Goal: Task Accomplishment & Management: Manage account settings

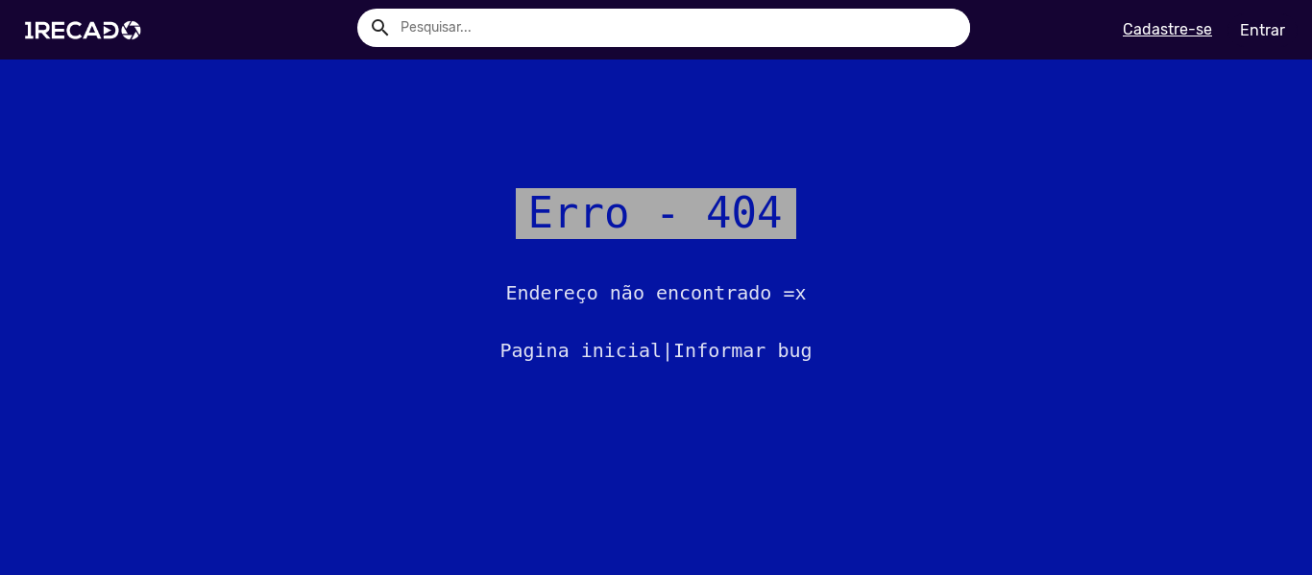
click at [1255, 28] on link "Entrar" at bounding box center [1262, 30] width 70 height 34
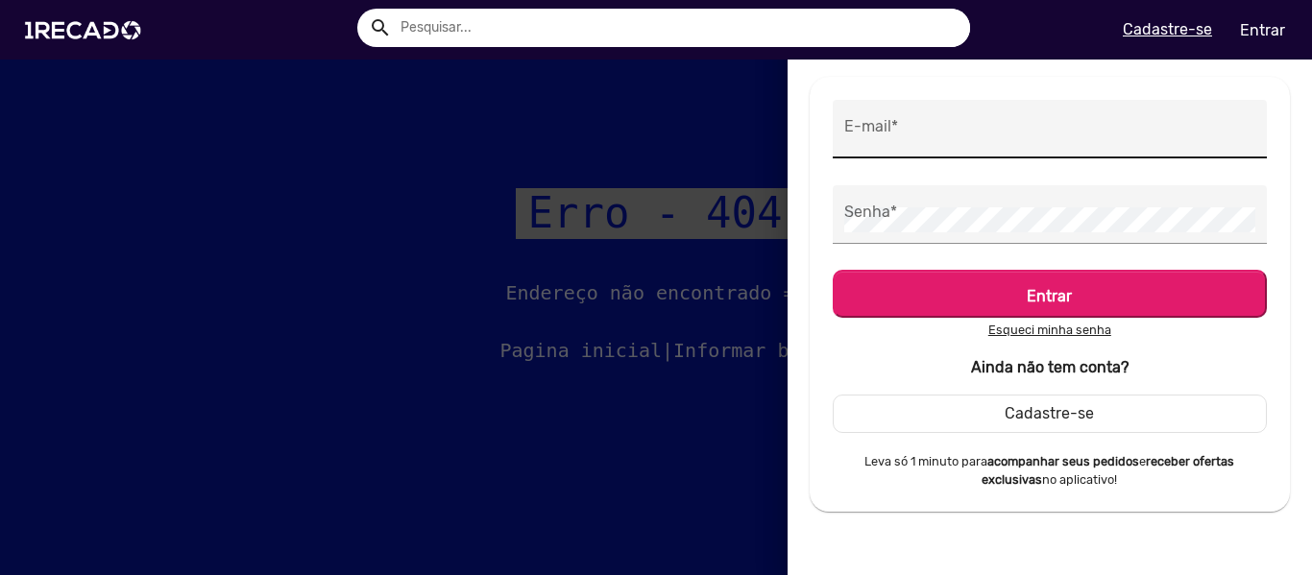
click at [897, 114] on div "E-mail *" at bounding box center [1049, 129] width 411 height 59
click at [895, 120] on div "E-mail *" at bounding box center [1049, 129] width 411 height 59
click at [902, 141] on input "E-mail *" at bounding box center [1049, 134] width 411 height 25
type input "[EMAIL_ADDRESS][DOMAIN_NAME]"
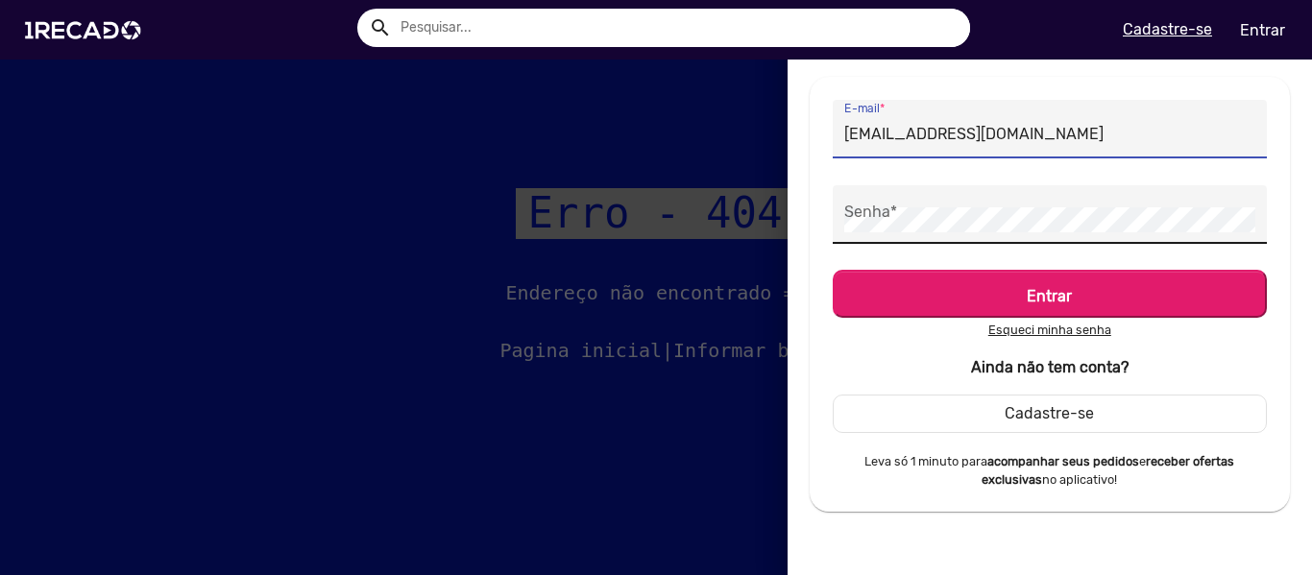
click at [859, 200] on div "Senha *" at bounding box center [1049, 214] width 411 height 59
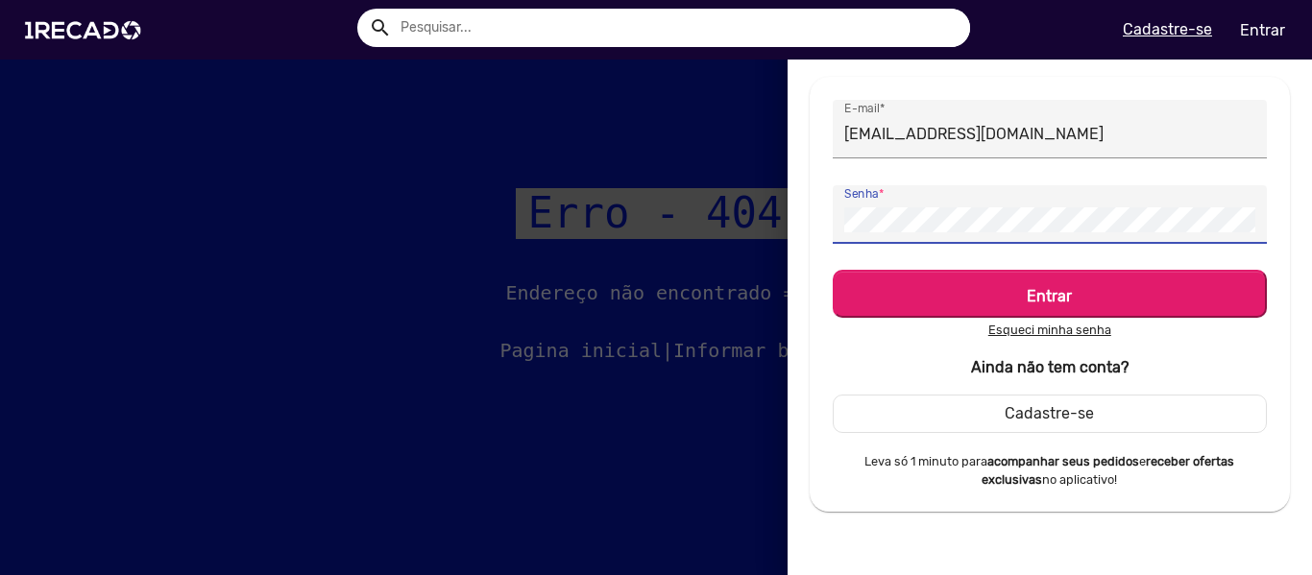
click at [833, 270] on button "Entrar" at bounding box center [1050, 294] width 434 height 48
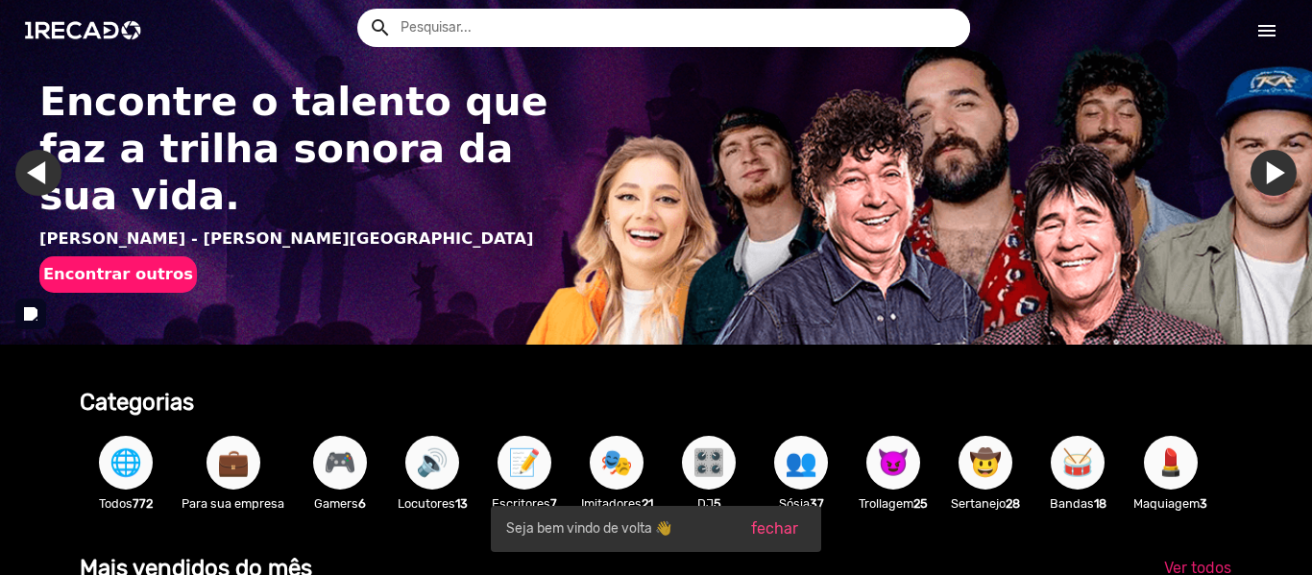
click at [1264, 49] on div "search help_outline search menu menu" at bounding box center [655, 30] width 1283 height 60
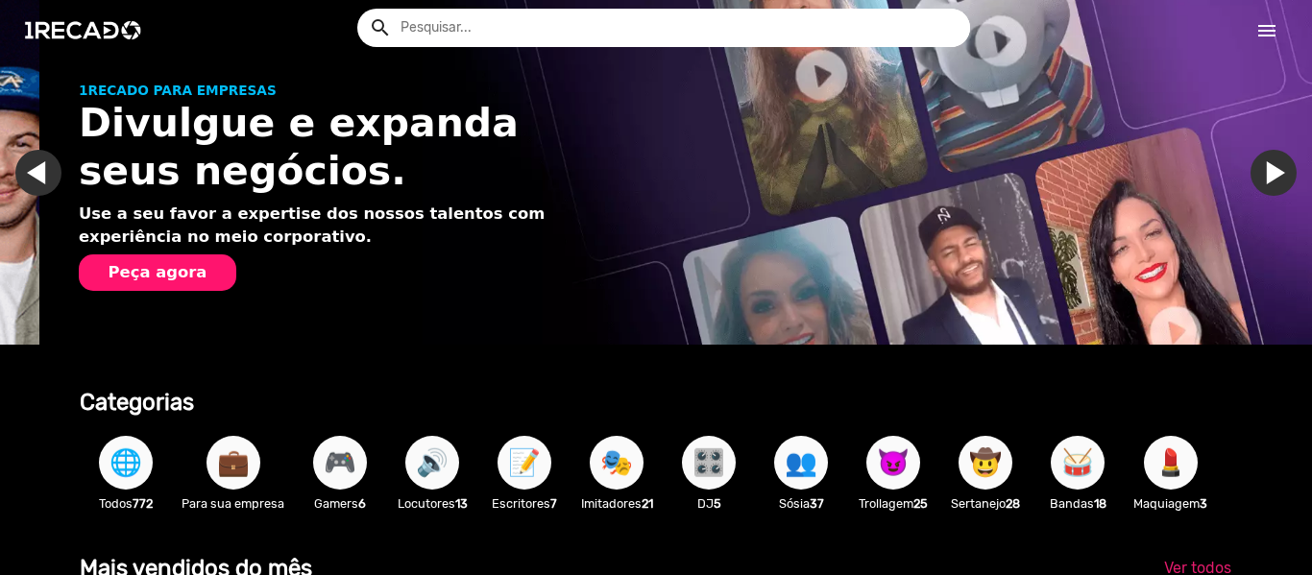
scroll to position [0, 1297]
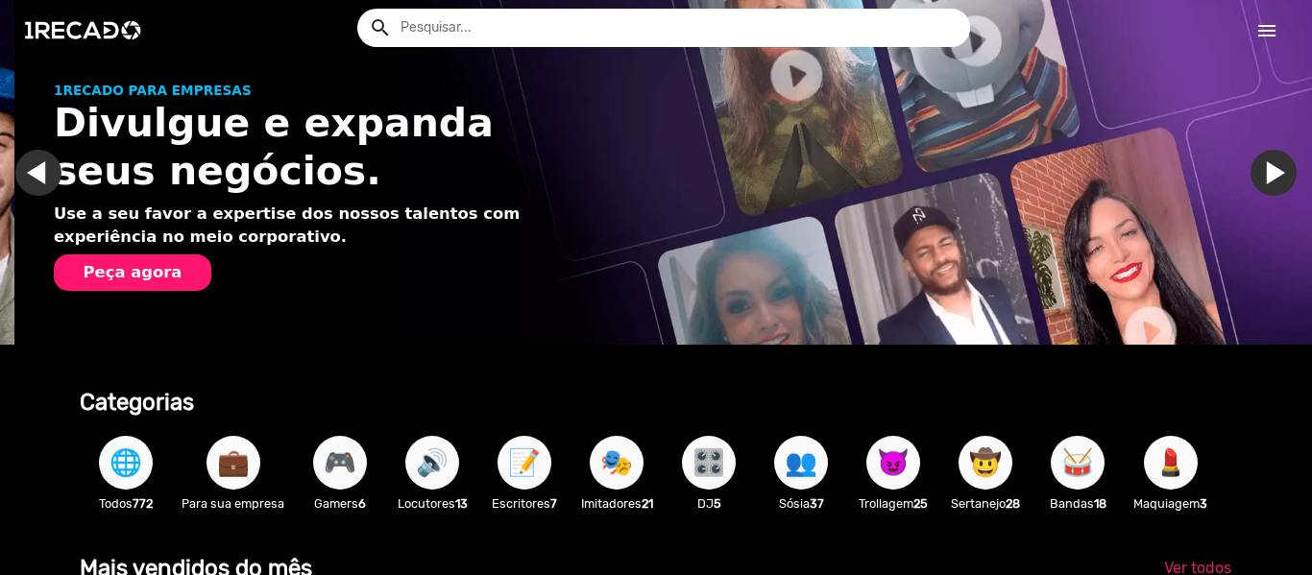
click at [1264, 40] on mat-icon "menu" at bounding box center [1266, 30] width 23 height 23
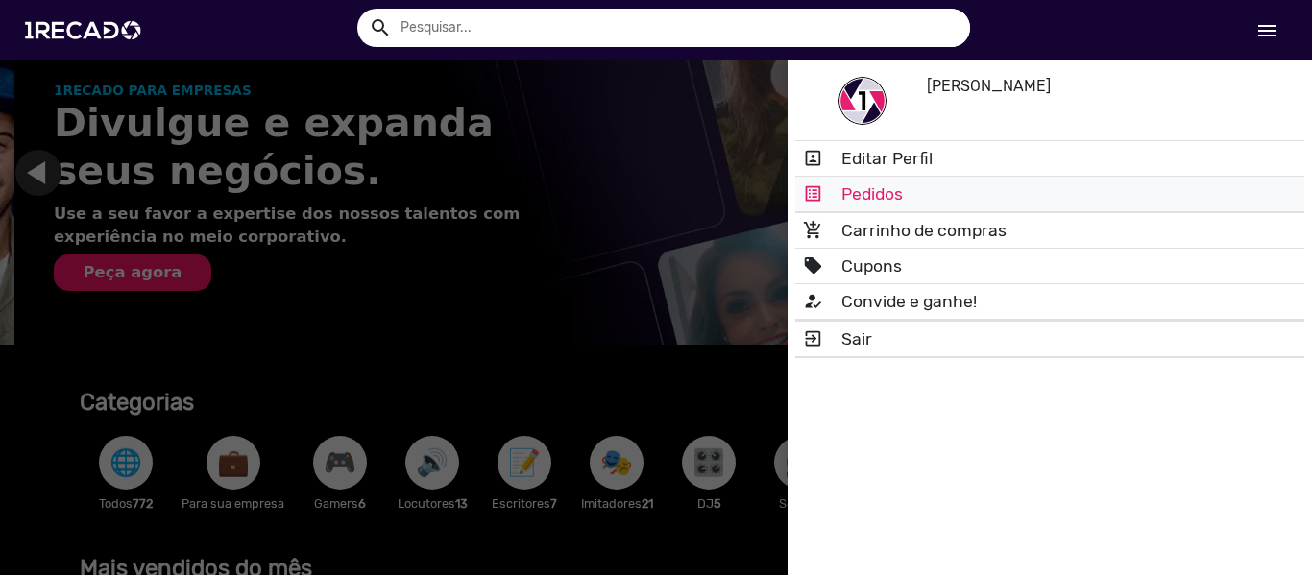
click at [909, 192] on link "list_alt Pedidos" at bounding box center [1049, 194] width 509 height 35
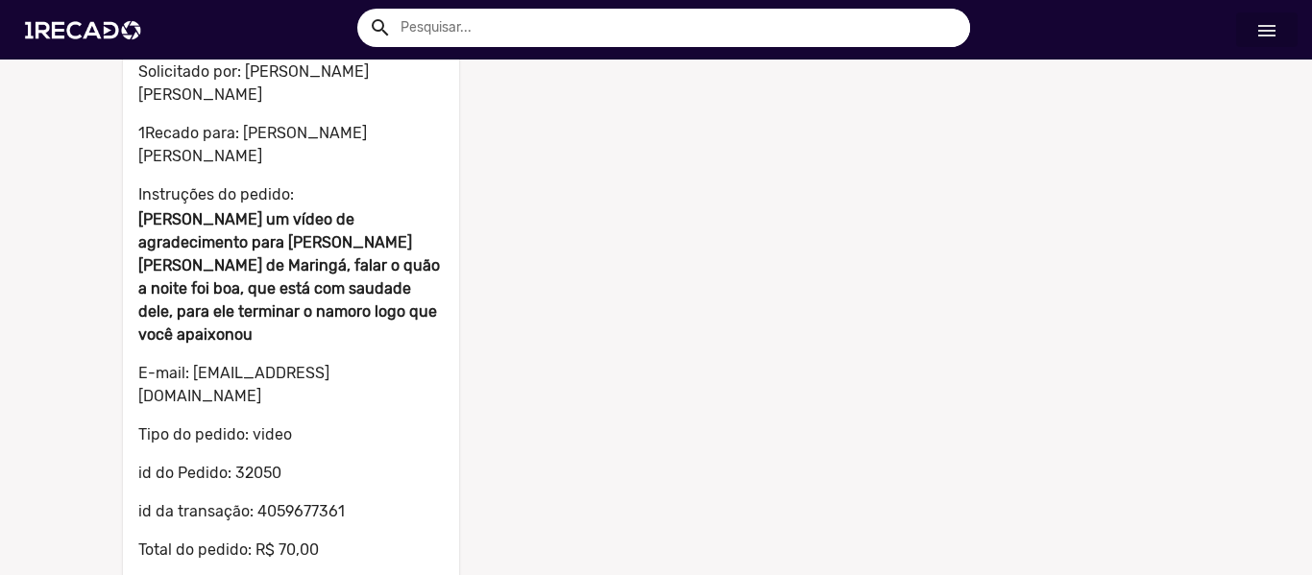
scroll to position [228, 0]
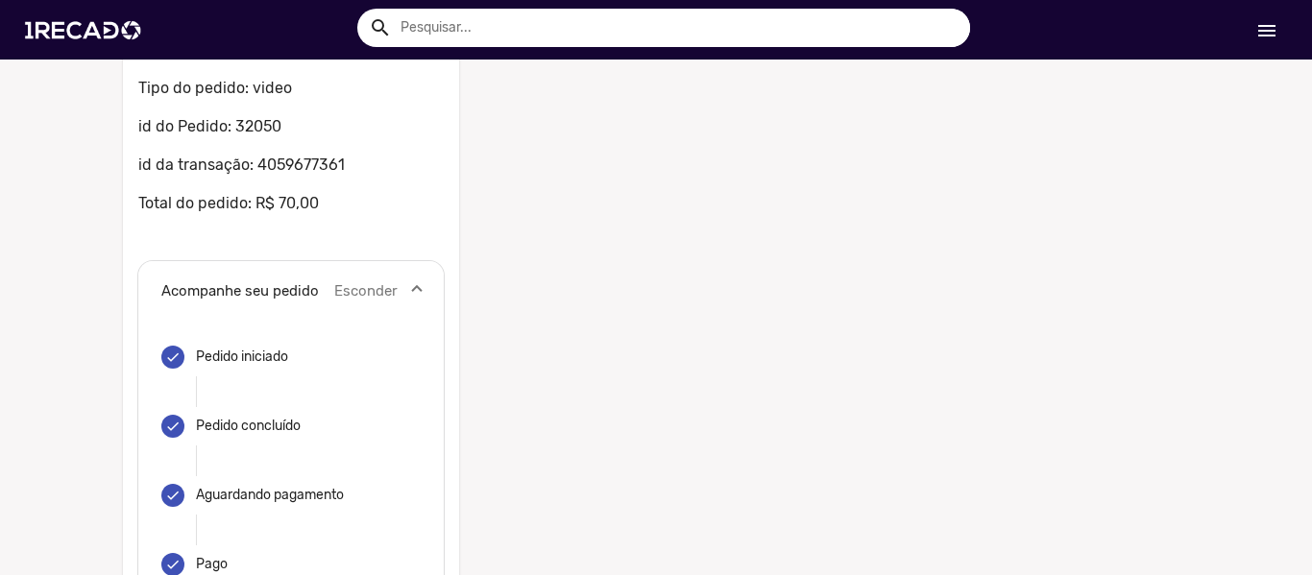
scroll to position [765, 0]
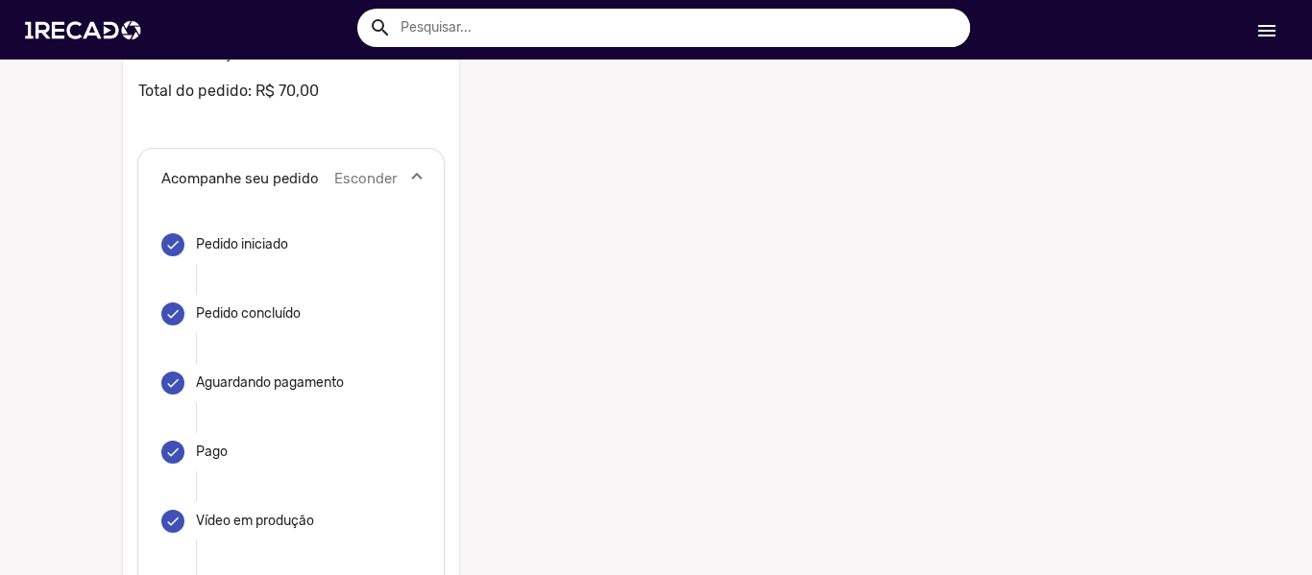
click at [311, 487] on mat-step-header "done Vídeo em produção" at bounding box center [290, 521] width 259 height 69
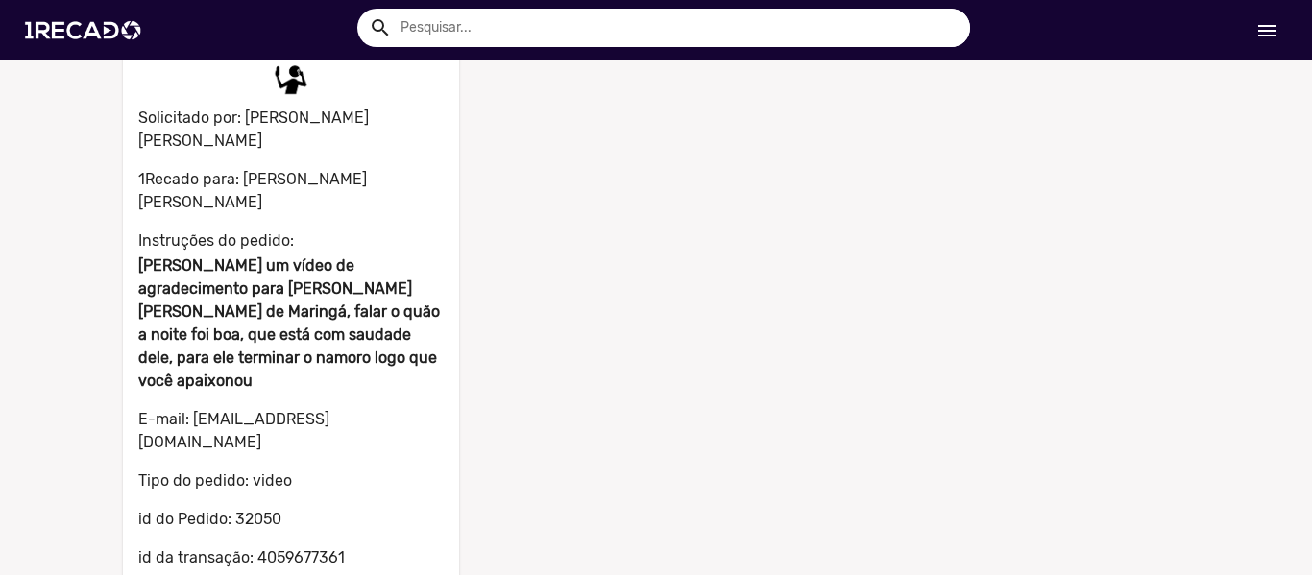
scroll to position [0, 0]
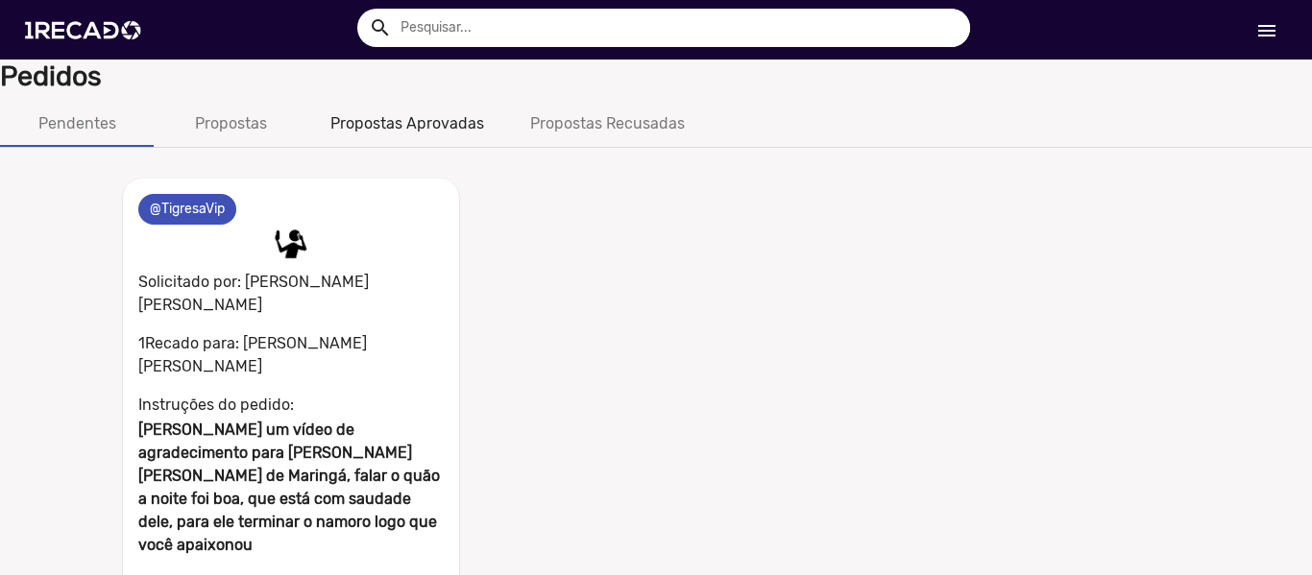
click at [331, 118] on div "Propostas Aprovadas" at bounding box center [407, 123] width 154 height 23
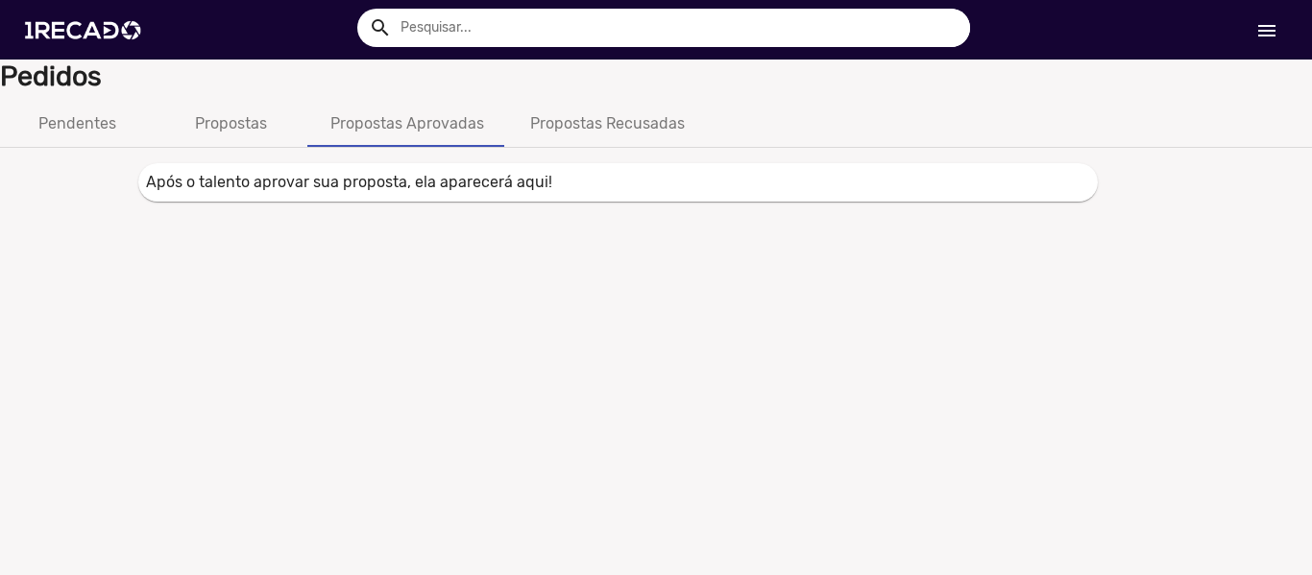
click at [230, 146] on div "Pendentes Propostas Propostas Aprovadas Propostas Recusadas" at bounding box center [656, 124] width 1312 height 46
click at [144, 129] on div "Pendentes" at bounding box center [77, 124] width 154 height 46
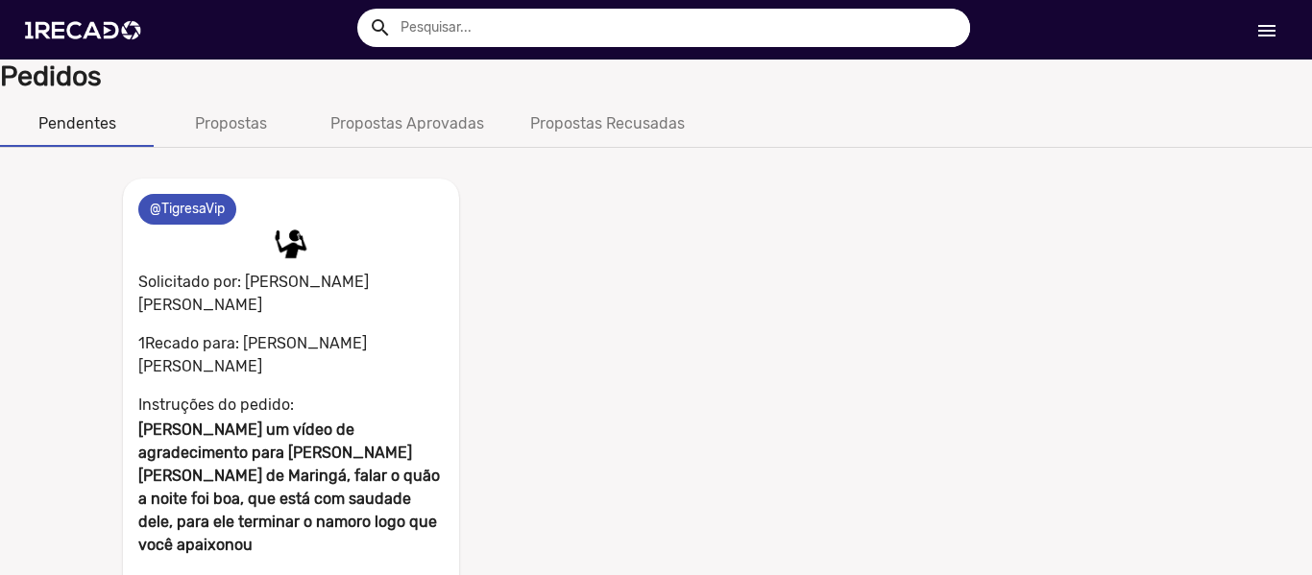
click at [122, 128] on div "Pendentes" at bounding box center [77, 124] width 154 height 46
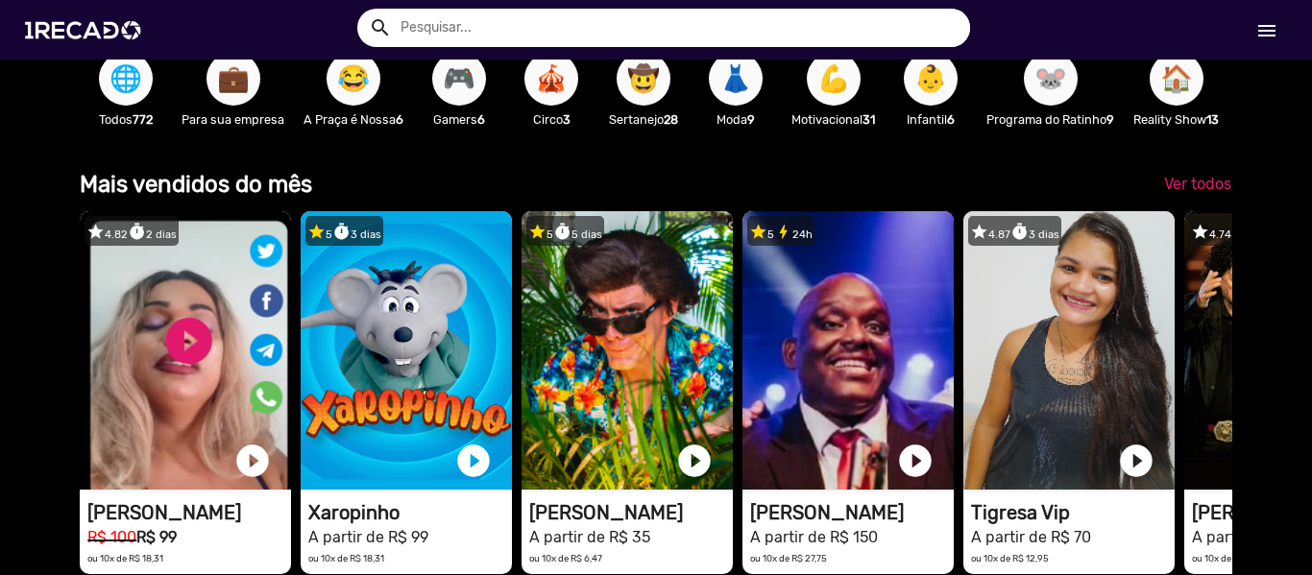
click at [1270, 24] on mat-icon "menu" at bounding box center [1266, 30] width 23 height 23
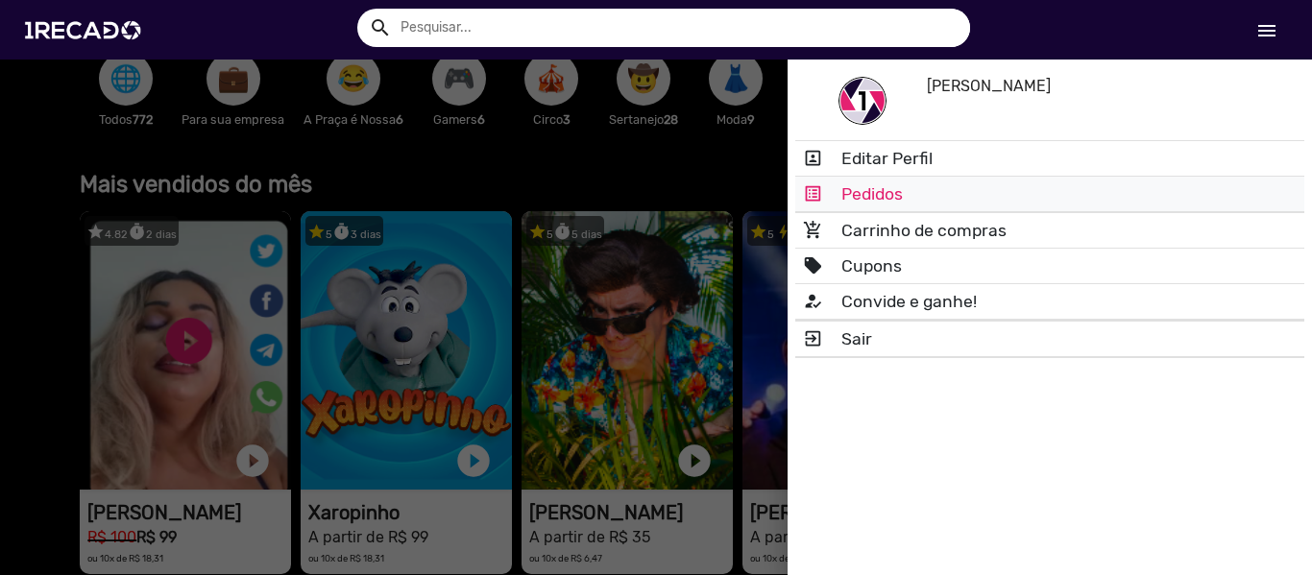
click at [876, 185] on link "list_alt Pedidos" at bounding box center [1049, 194] width 509 height 35
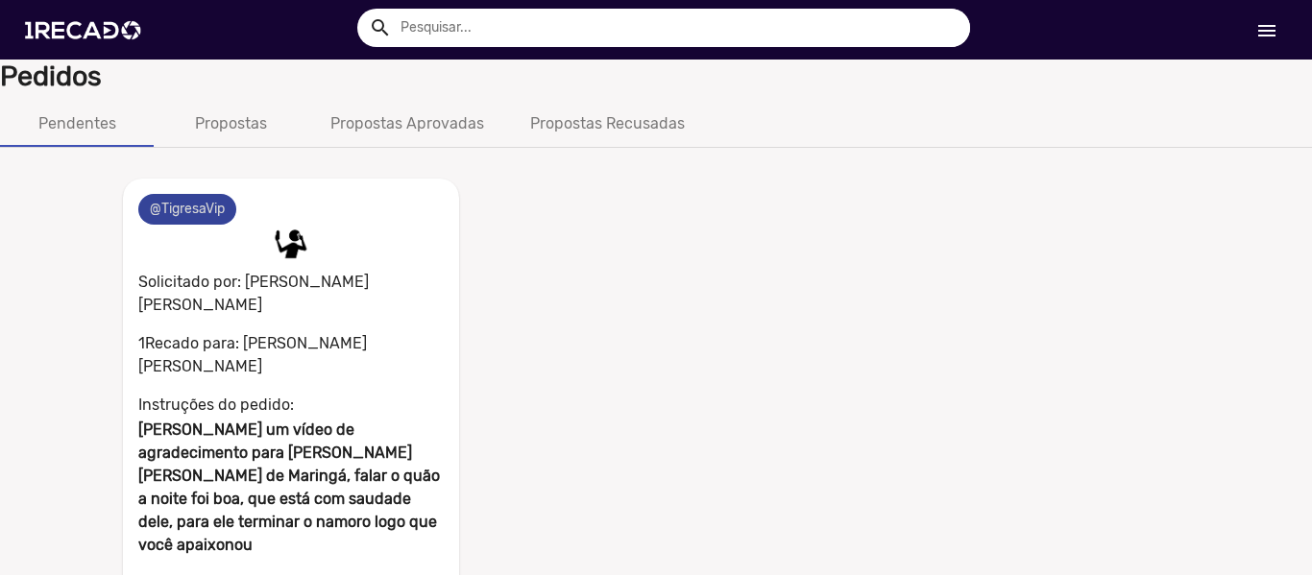
click at [192, 209] on mat-chip "@TigresaVip" at bounding box center [187, 209] width 98 height 31
click at [246, 127] on div "Propostas" at bounding box center [231, 123] width 72 height 23
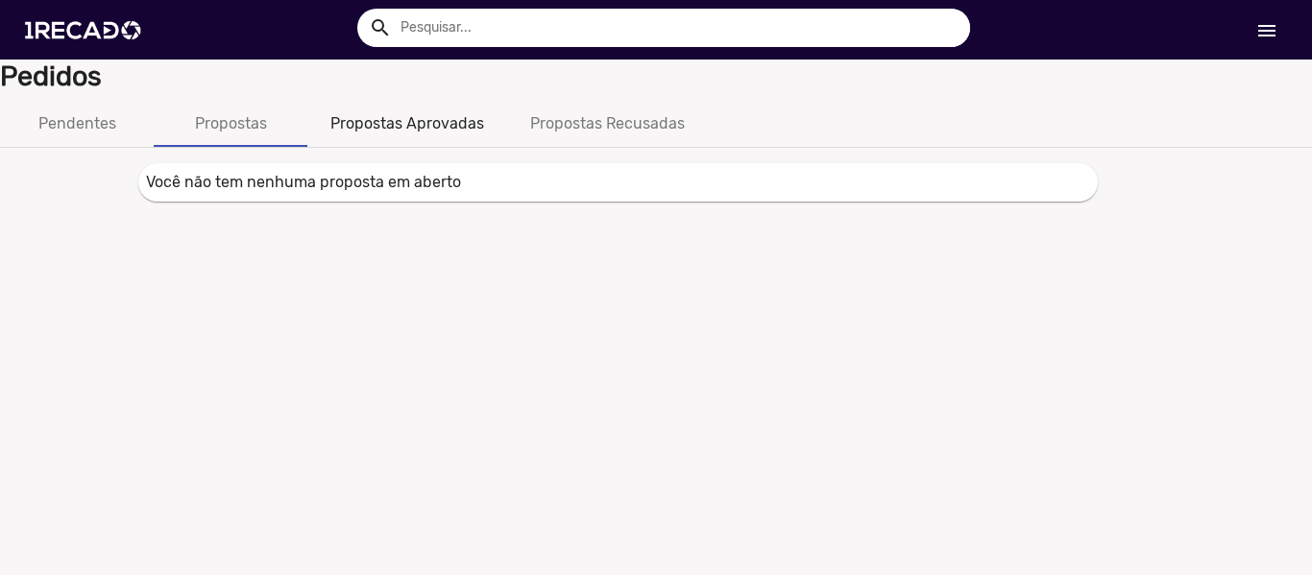
click at [426, 106] on div "Propostas Aprovadas" at bounding box center [407, 124] width 200 height 46
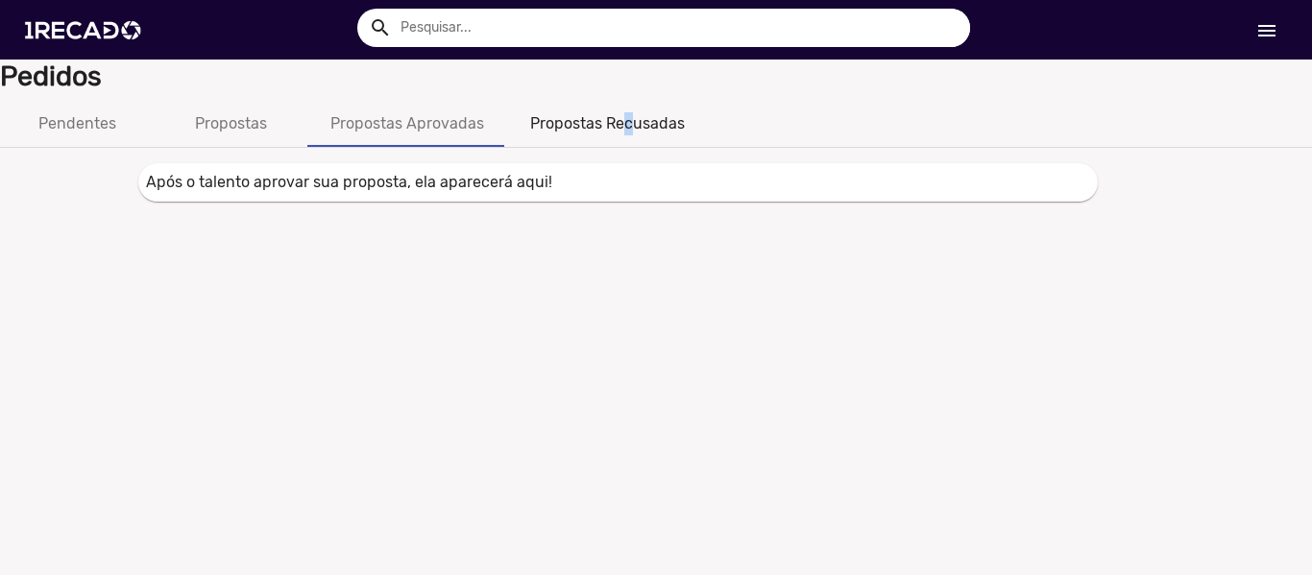
click at [629, 101] on div "Propostas Recusadas" at bounding box center [607, 124] width 201 height 46
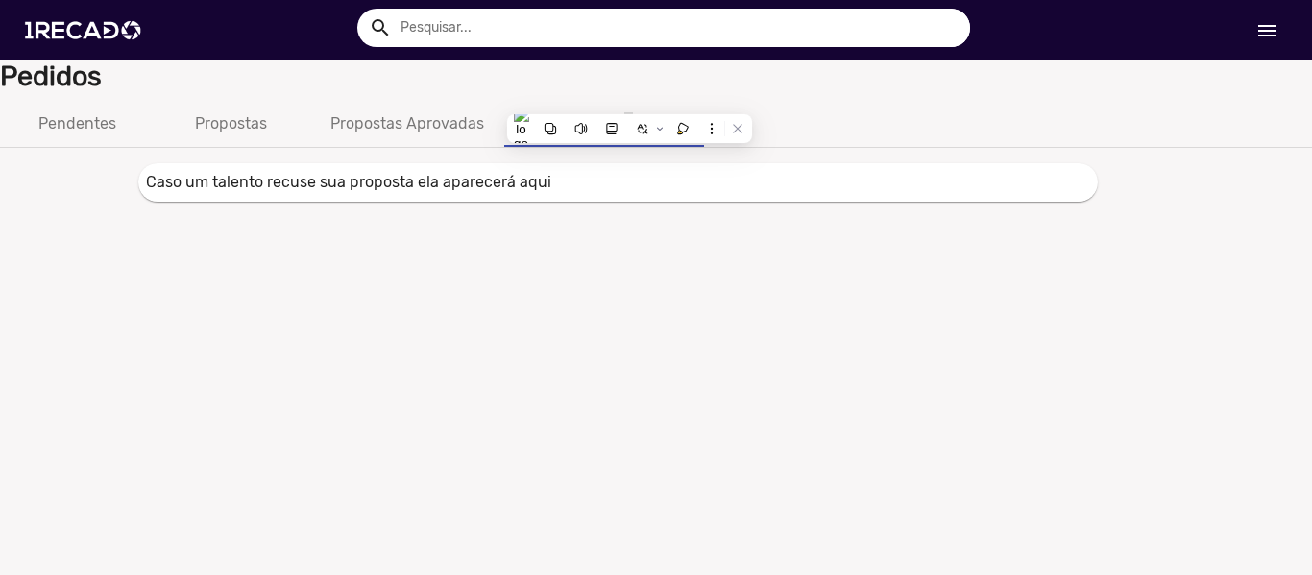
click at [1266, 27] on mat-icon "menu" at bounding box center [1266, 30] width 23 height 23
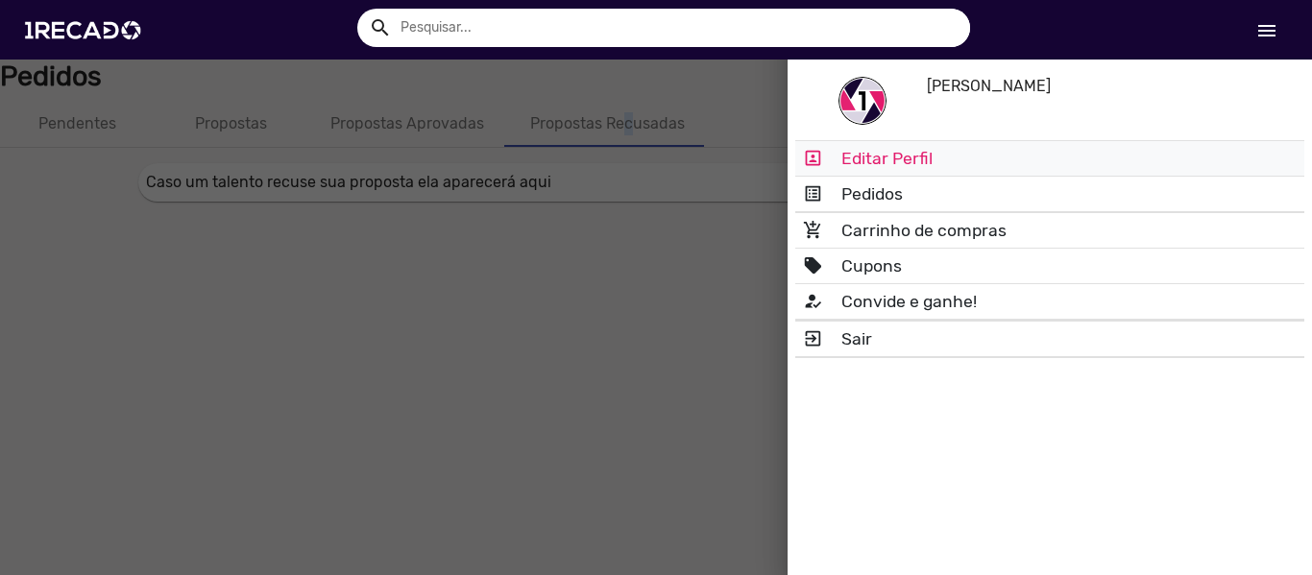
click at [864, 156] on link "portrait Editar Perfil" at bounding box center [1049, 158] width 509 height 35
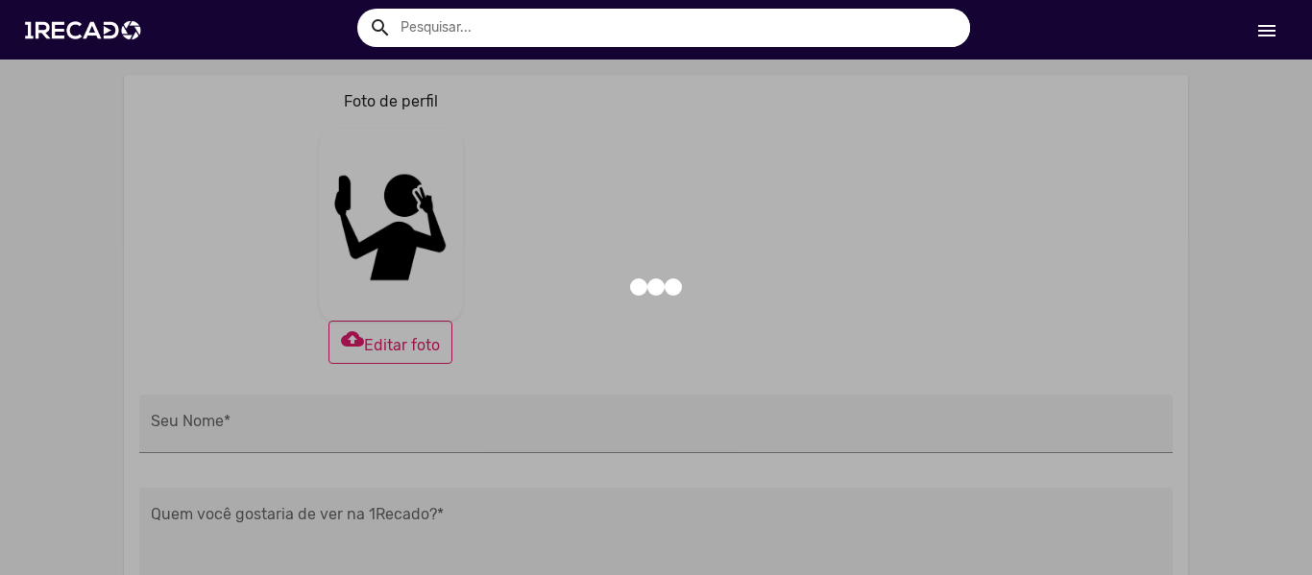
type input "[PERSON_NAME]"
type textarea "Neymar"
type input "[URL][DOMAIN_NAME]"
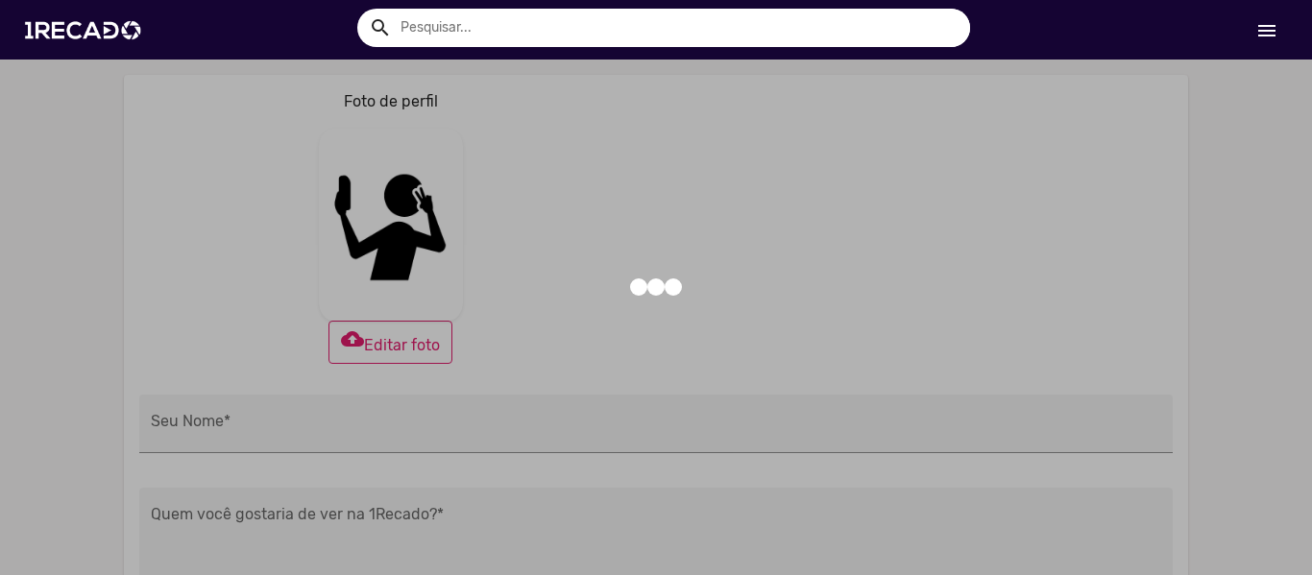
type input "[URL][DOMAIN_NAME]"
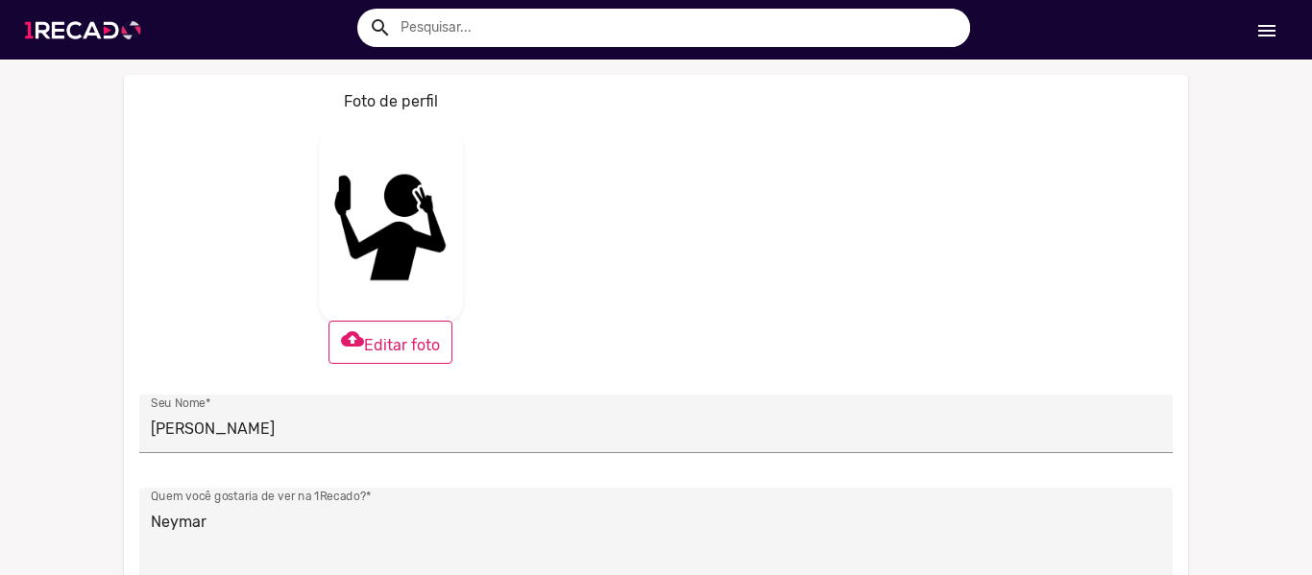
drag, startPoint x: 67, startPoint y: 24, endPoint x: 65, endPoint y: 50, distance: 26.0
click at [67, 27] on img at bounding box center [86, 30] width 145 height 82
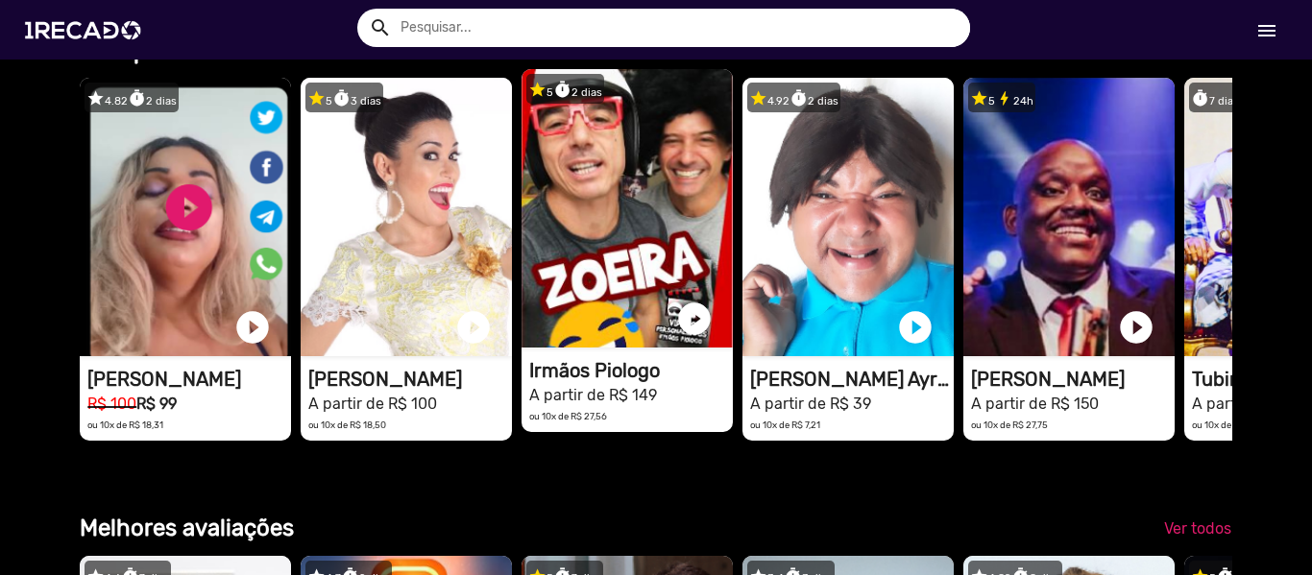
scroll to position [0, 3892]
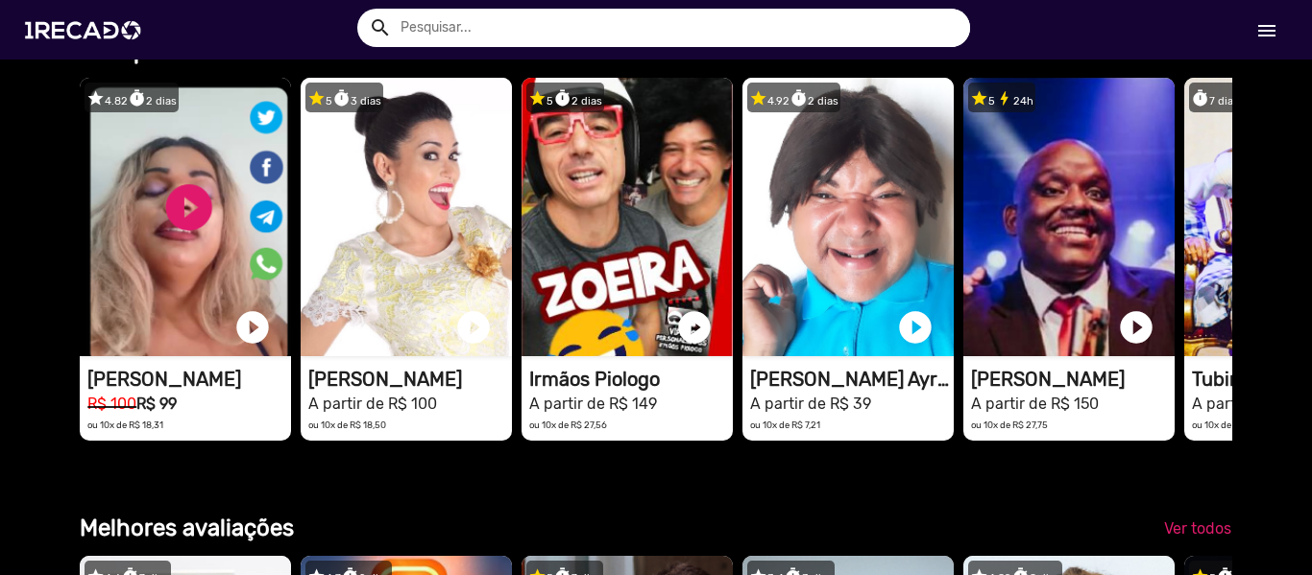
drag, startPoint x: 770, startPoint y: 375, endPoint x: 1044, endPoint y: 533, distance: 316.3
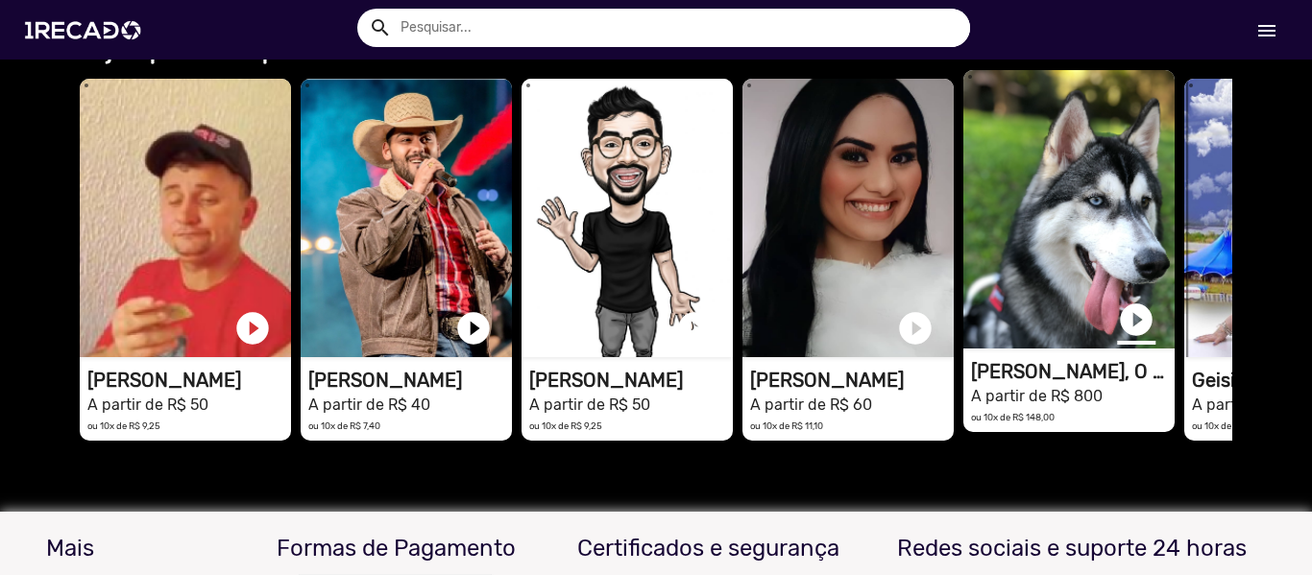
scroll to position [0, 0]
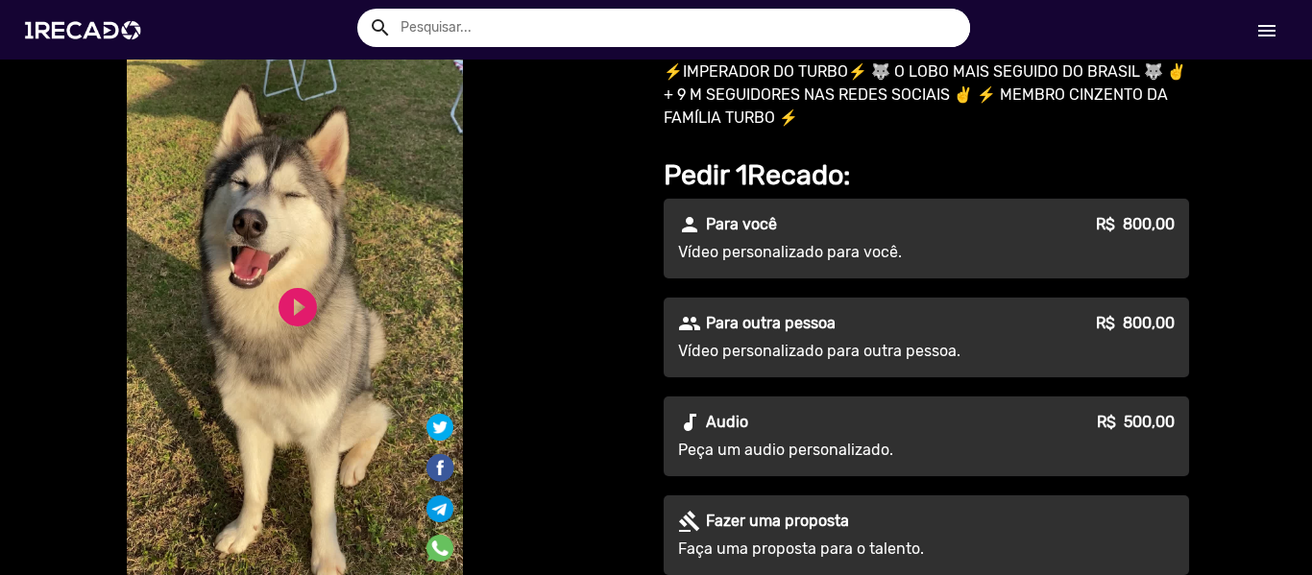
click at [234, 340] on video "S1RECADO vídeos dedicados para fãs e empresas" at bounding box center [295, 288] width 336 height 597
drag, startPoint x: 281, startPoint y: 311, endPoint x: 352, endPoint y: 327, distance: 72.7
click at [282, 311] on link "play_circle_filled" at bounding box center [298, 307] width 46 height 46
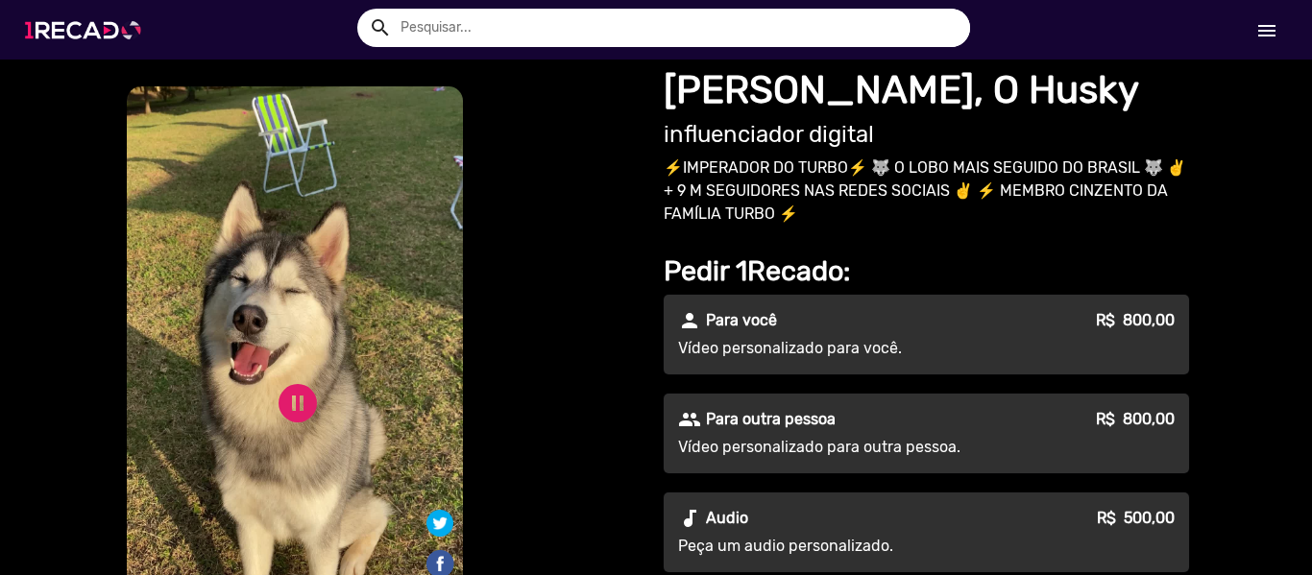
click at [124, 36] on img at bounding box center [86, 30] width 145 height 82
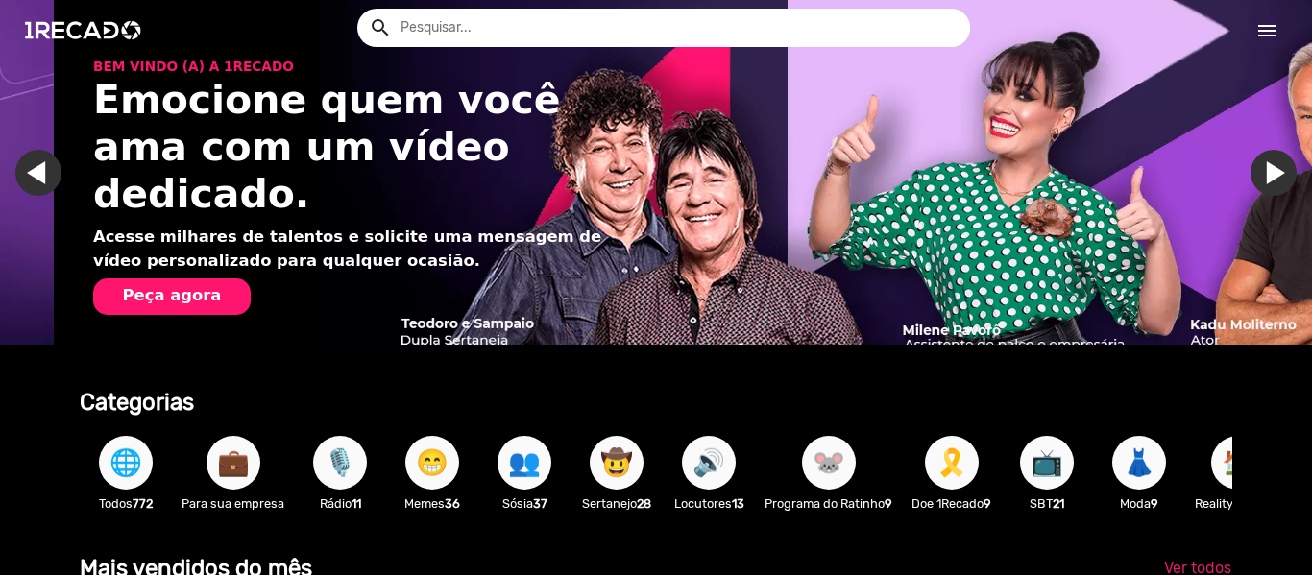
scroll to position [0, 2595]
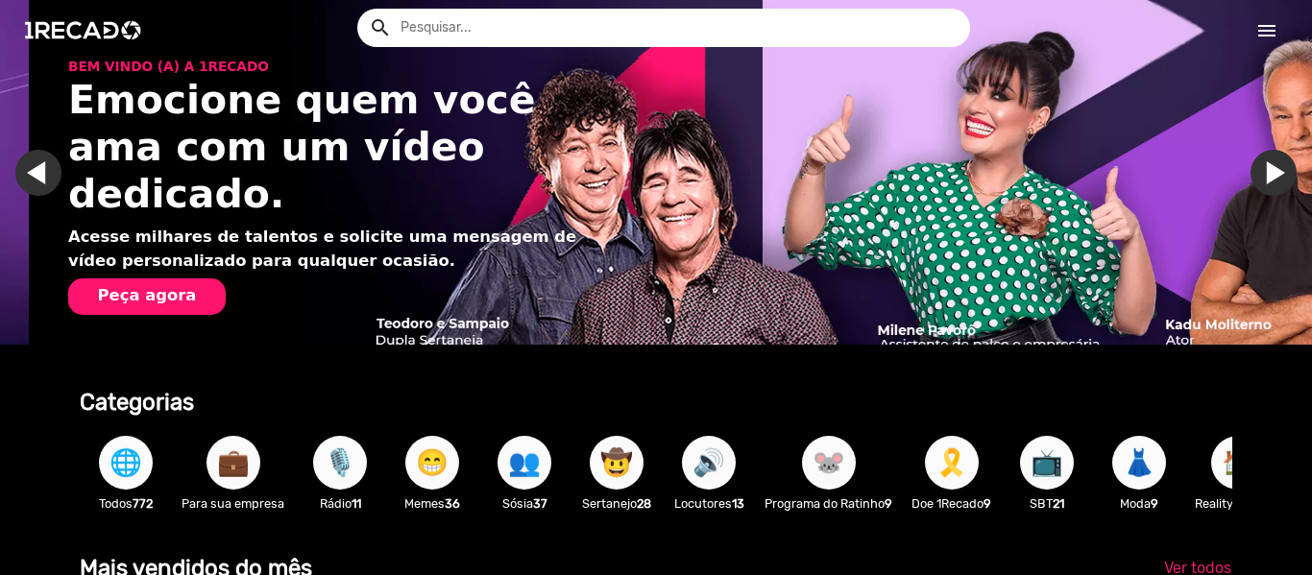
click at [608, 469] on span "🤠" at bounding box center [616, 463] width 33 height 54
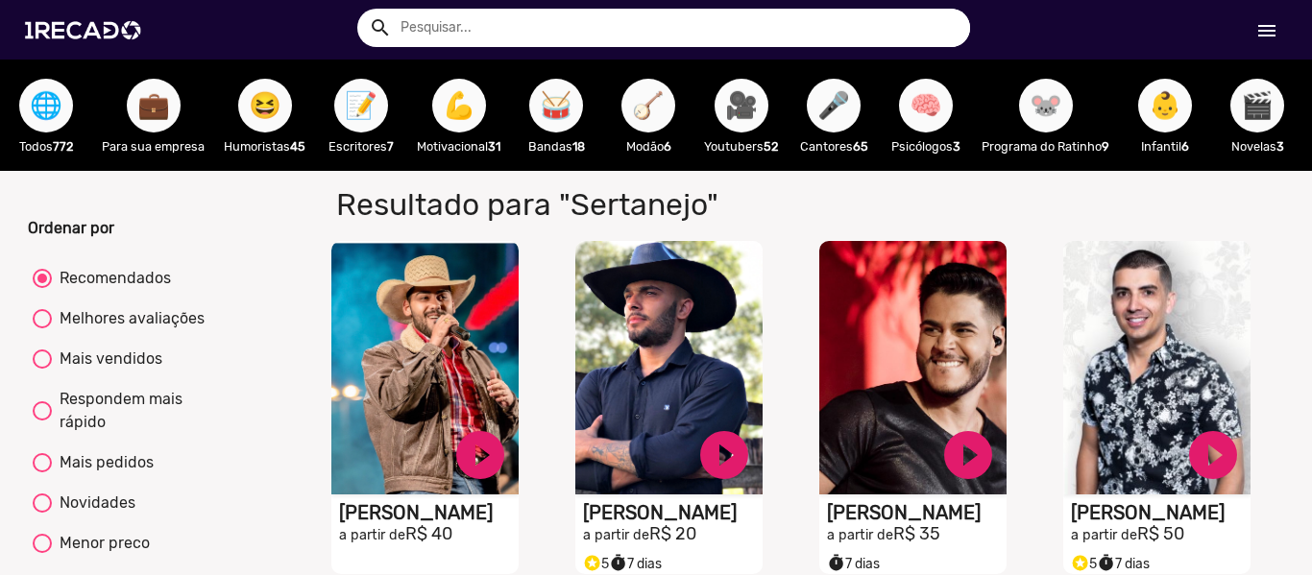
click at [736, 109] on span "🎥" at bounding box center [741, 106] width 33 height 54
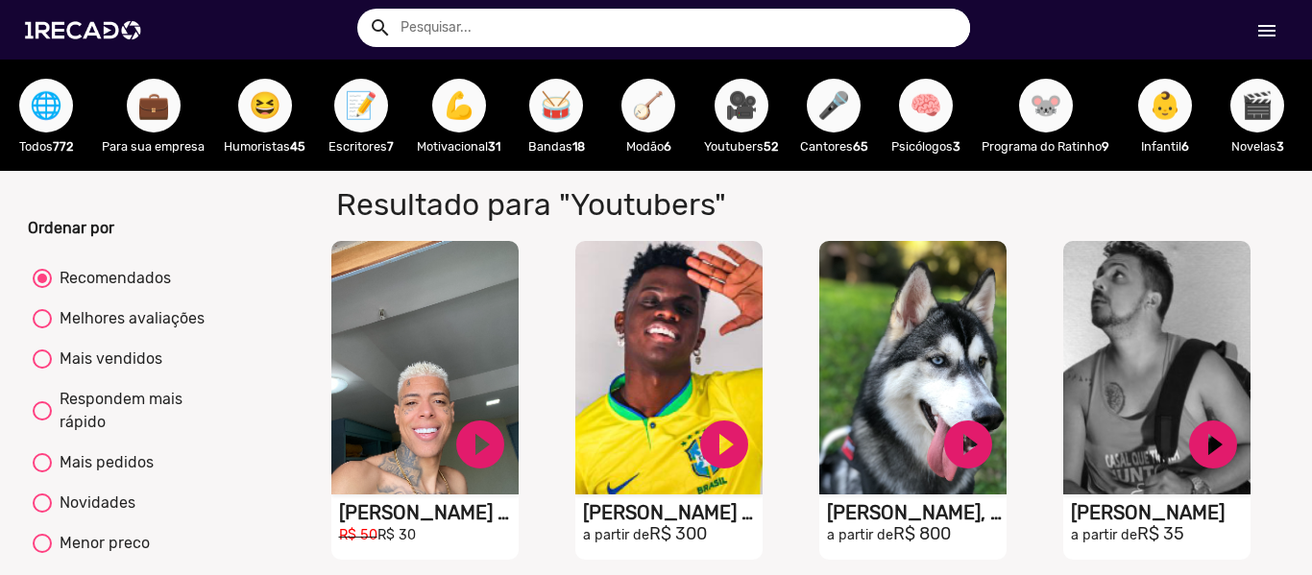
drag, startPoint x: 1006, startPoint y: 108, endPoint x: 1028, endPoint y: 98, distance: 23.2
click at [1025, 99] on div "🐭 Programa do Ratinho 9" at bounding box center [1045, 115] width 147 height 111
click at [1032, 125] on div "🐭 Programa do Ratinho 9" at bounding box center [1045, 115] width 147 height 111
click at [961, 118] on div "🧠 Psicólogos 3" at bounding box center [926, 115] width 92 height 111
click at [926, 106] on span "🧠" at bounding box center [925, 106] width 33 height 54
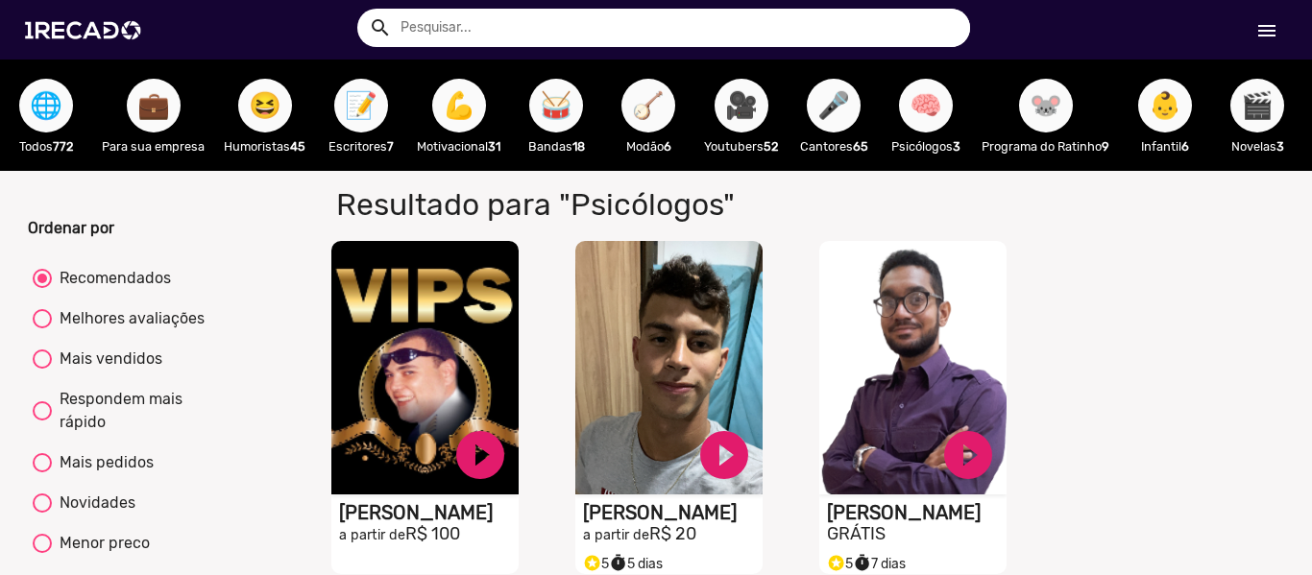
click at [850, 99] on span "🎤" at bounding box center [833, 106] width 33 height 54
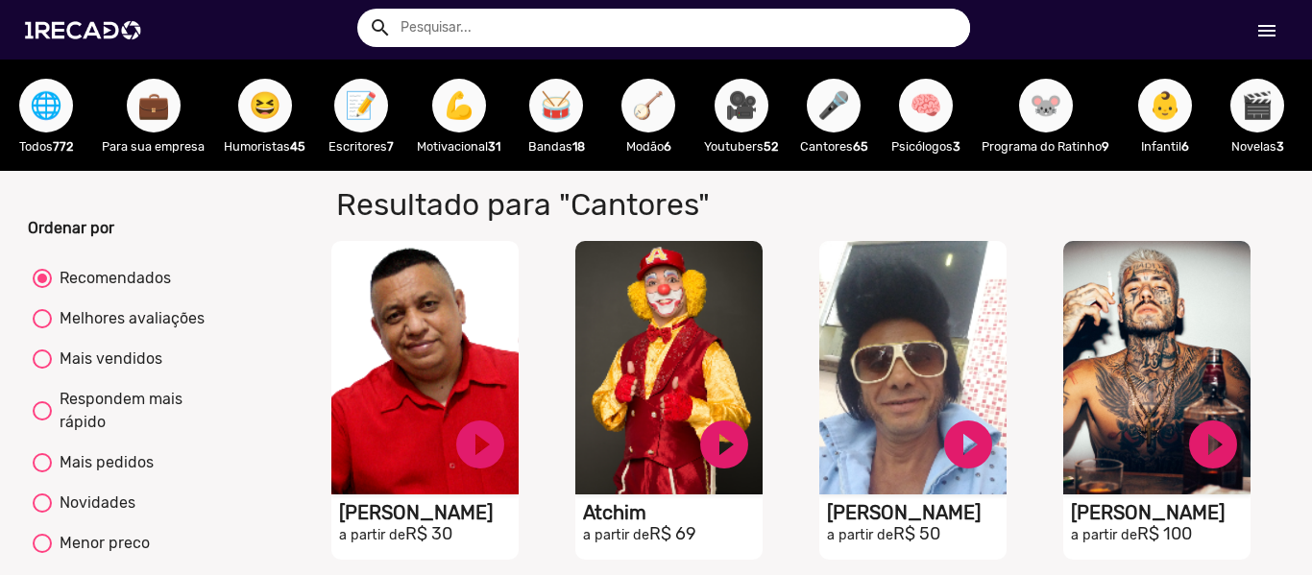
click at [1035, 121] on span "🐭" at bounding box center [1046, 106] width 33 height 54
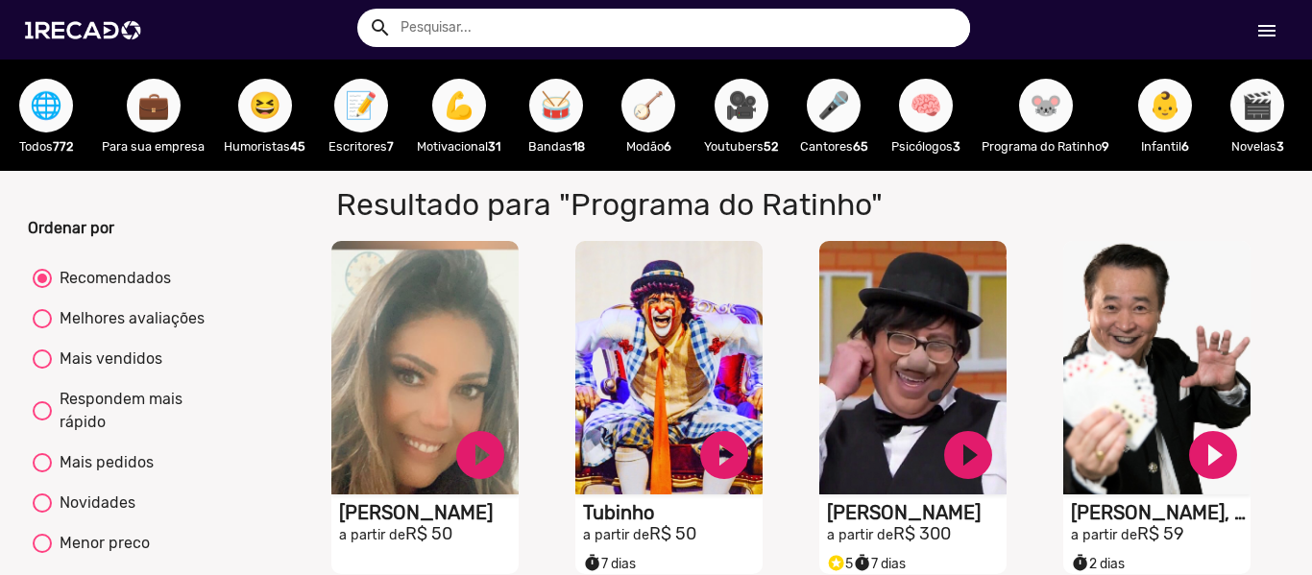
click at [1181, 116] on span "👶" at bounding box center [1165, 106] width 33 height 54
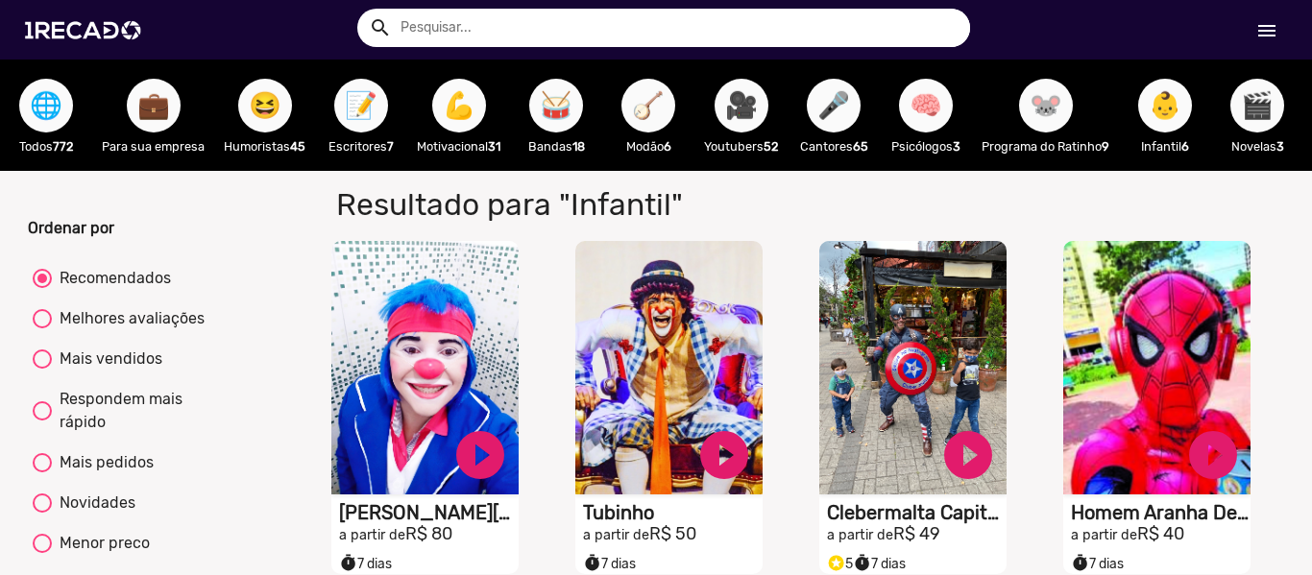
click at [297, 167] on div "😆 Humoristas 45" at bounding box center [264, 115] width 101 height 111
click at [448, 117] on span "💪" at bounding box center [459, 106] width 33 height 54
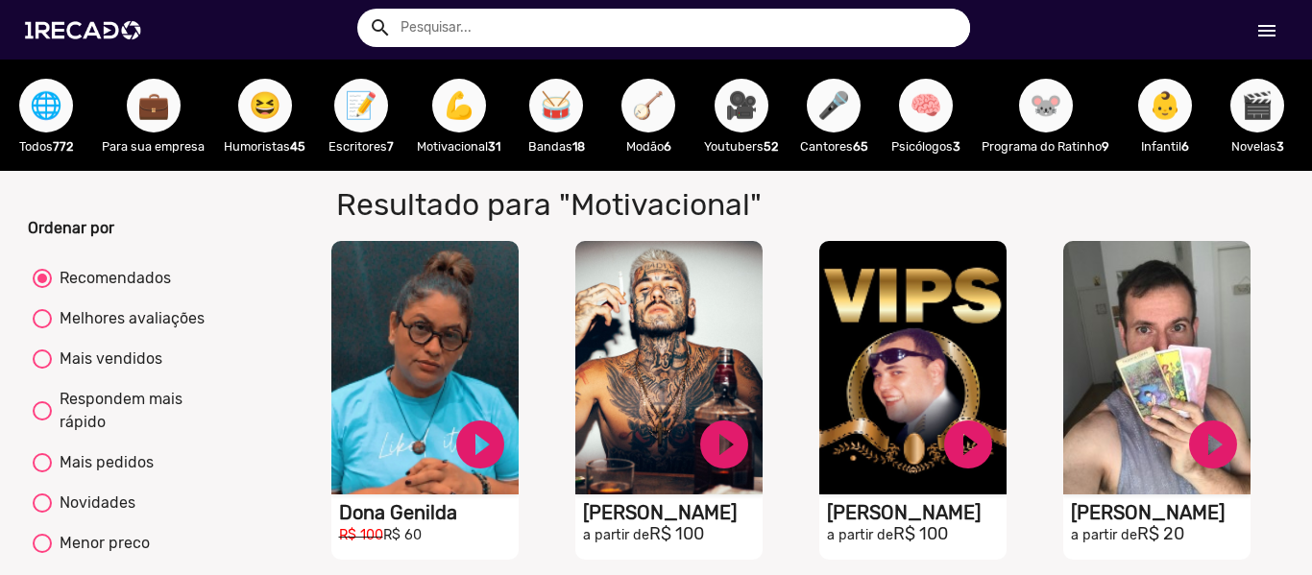
click at [261, 128] on span "😆" at bounding box center [265, 106] width 33 height 54
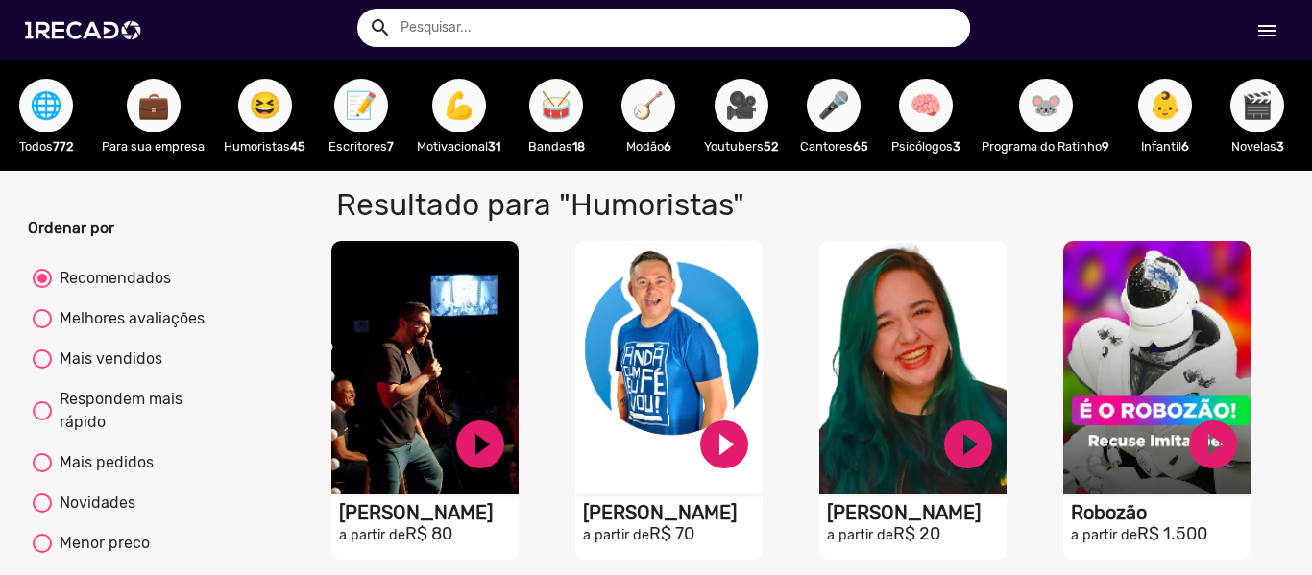
click at [161, 123] on span "💼" at bounding box center [153, 106] width 33 height 54
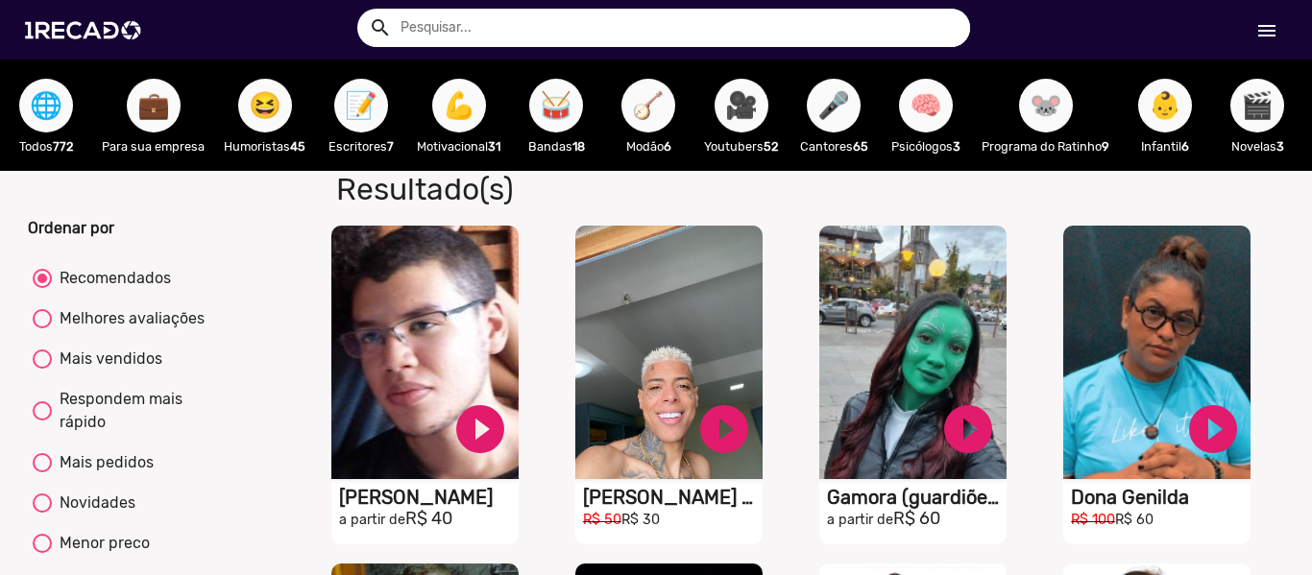
click at [61, 102] on span "🌐" at bounding box center [46, 106] width 33 height 54
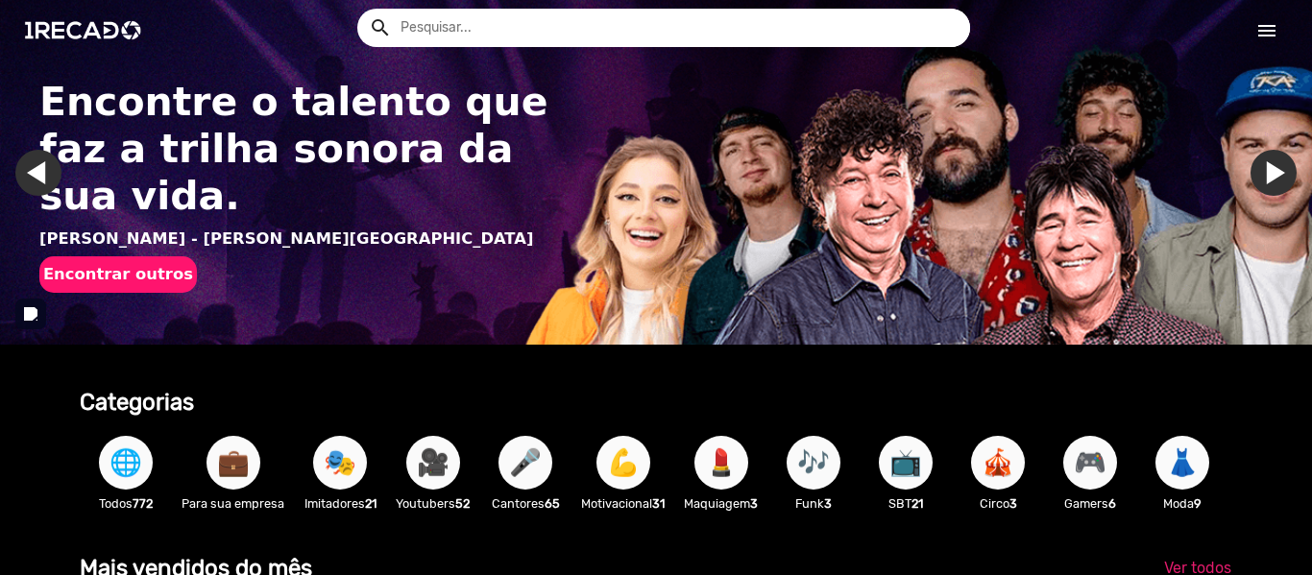
click at [1263, 36] on mat-icon "menu" at bounding box center [1266, 30] width 23 height 23
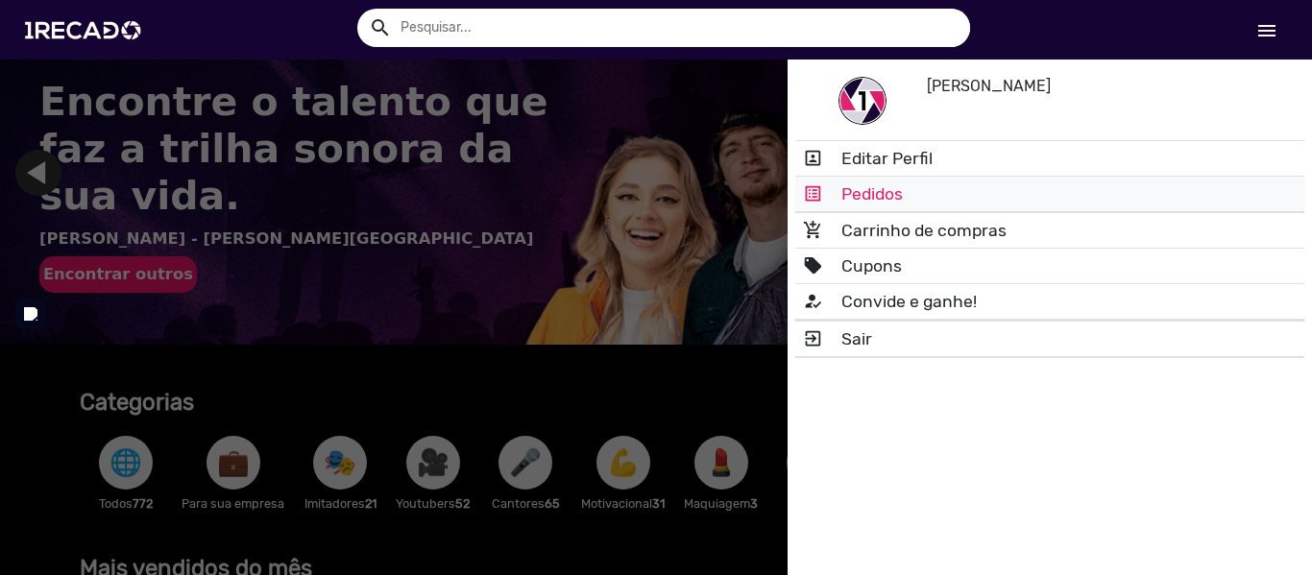
click at [873, 188] on link "list_alt Pedidos" at bounding box center [1049, 194] width 509 height 35
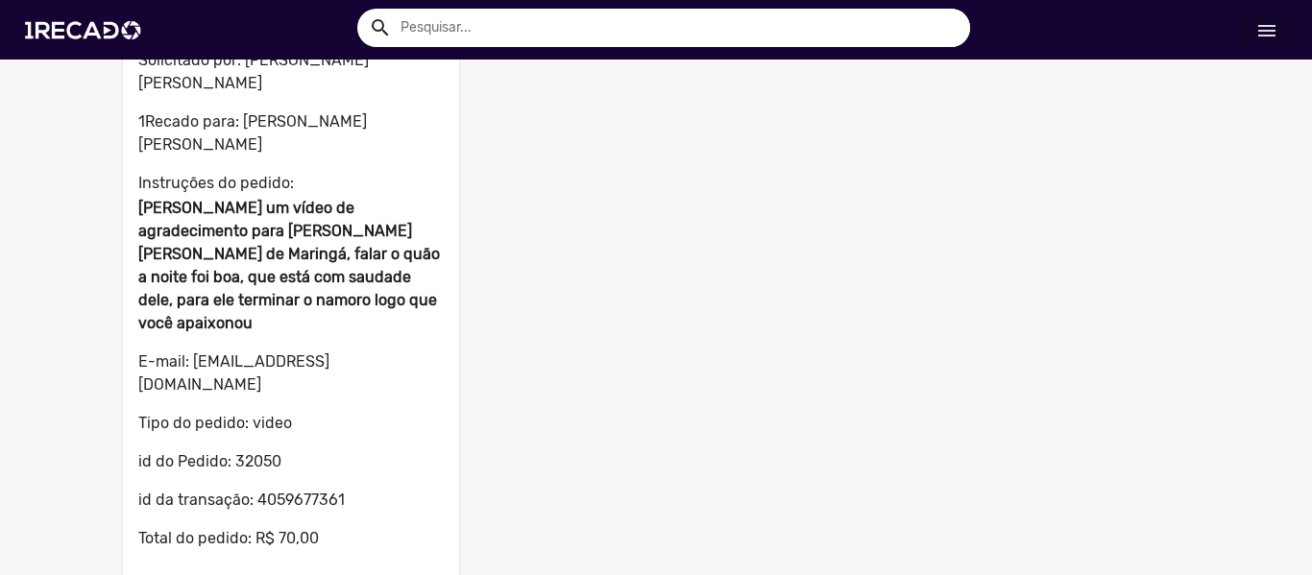
scroll to position [228, 0]
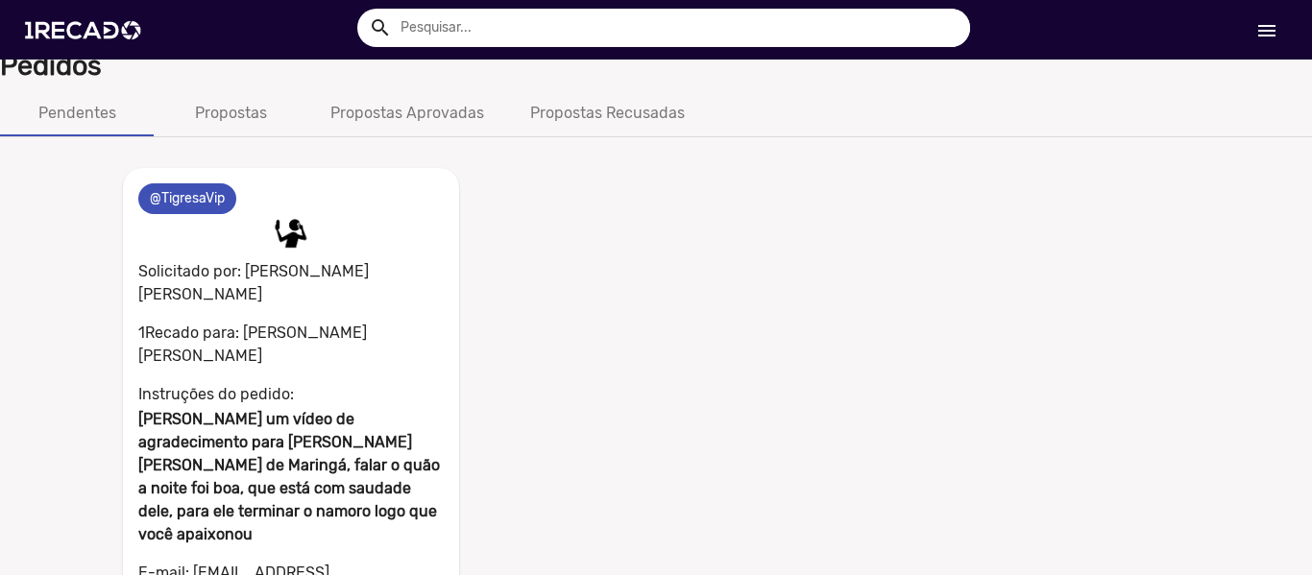
scroll to position [0, 0]
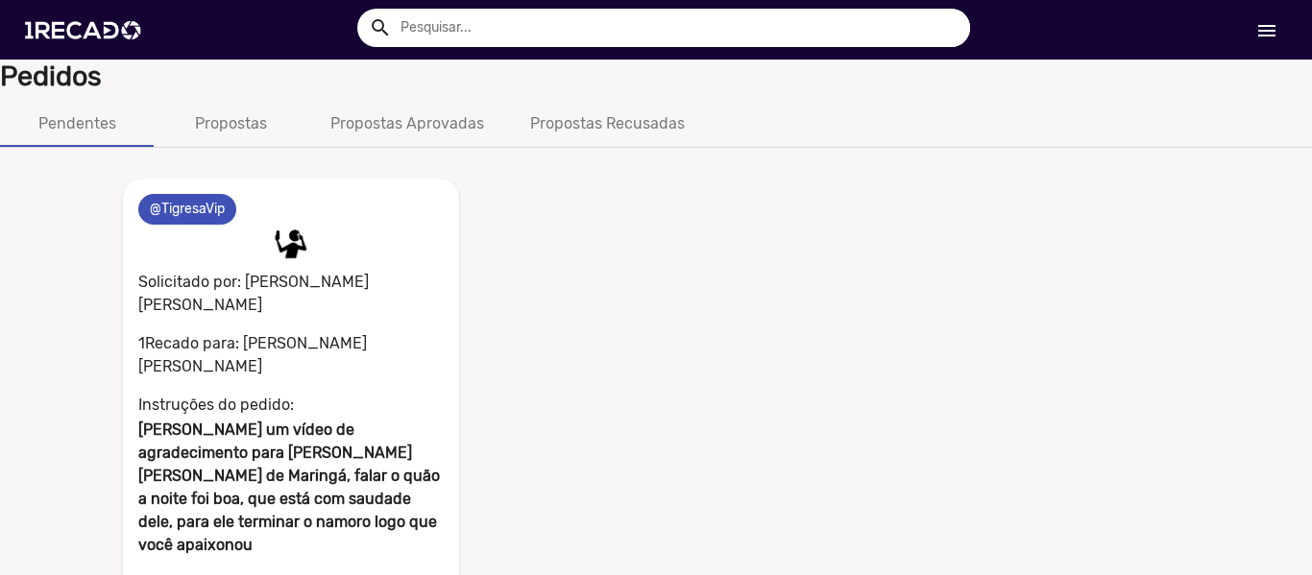
click at [93, 82] on b "Pedidos" at bounding box center [51, 76] width 102 height 33
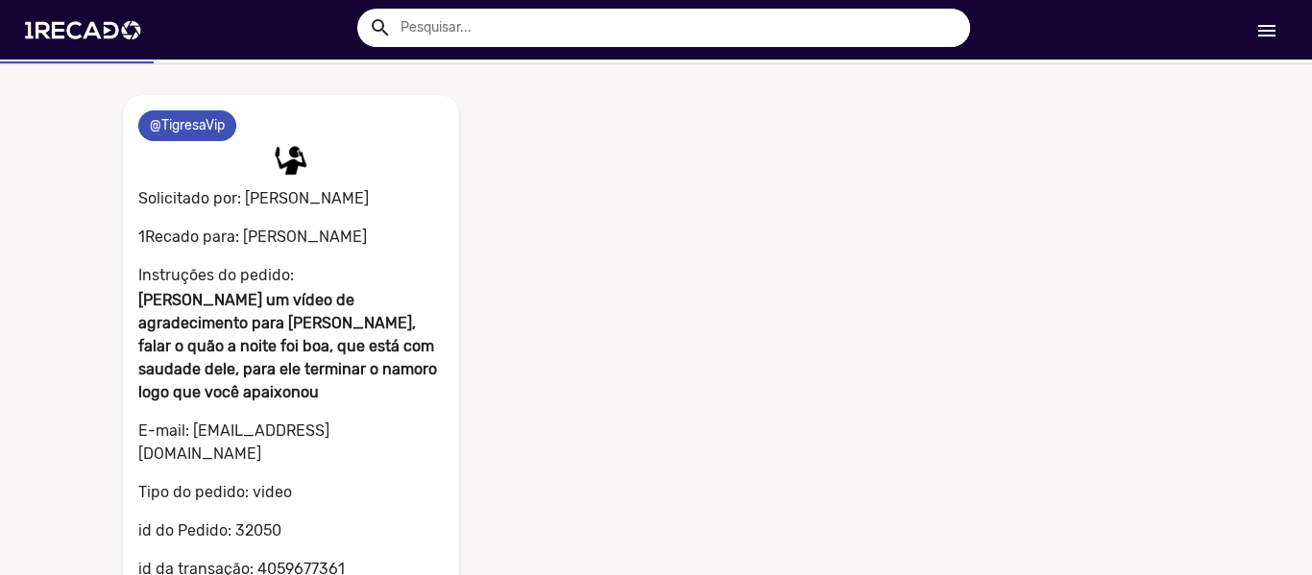
scroll to position [228, 0]
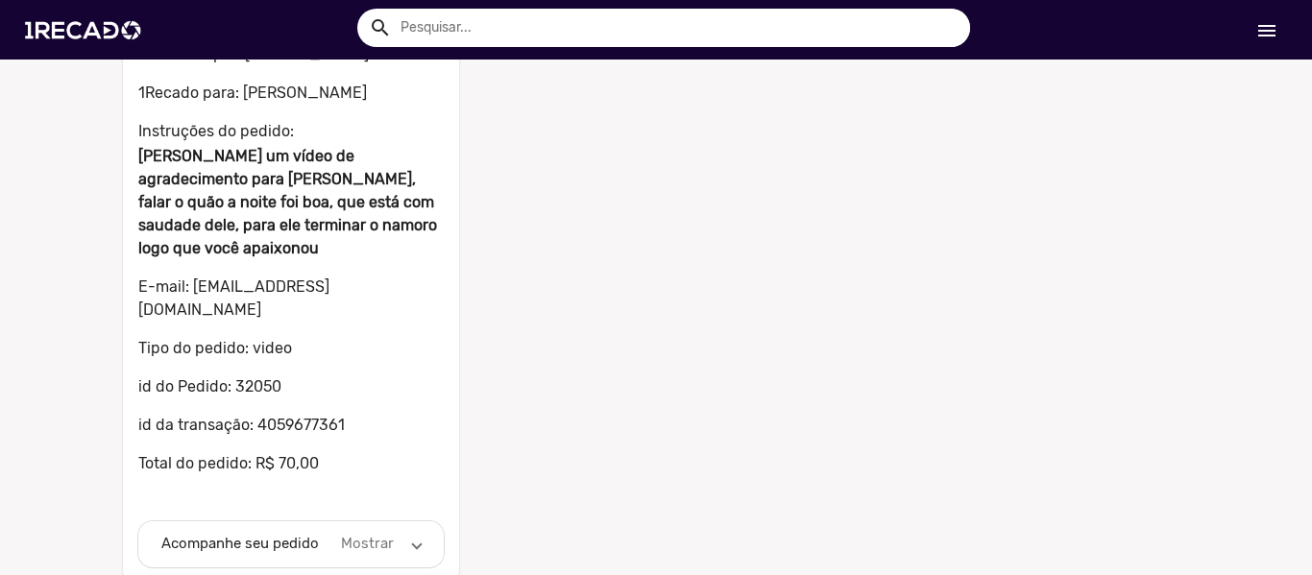
click at [358, 533] on mat-panel-description "Mostrar" at bounding box center [368, 544] width 60 height 22
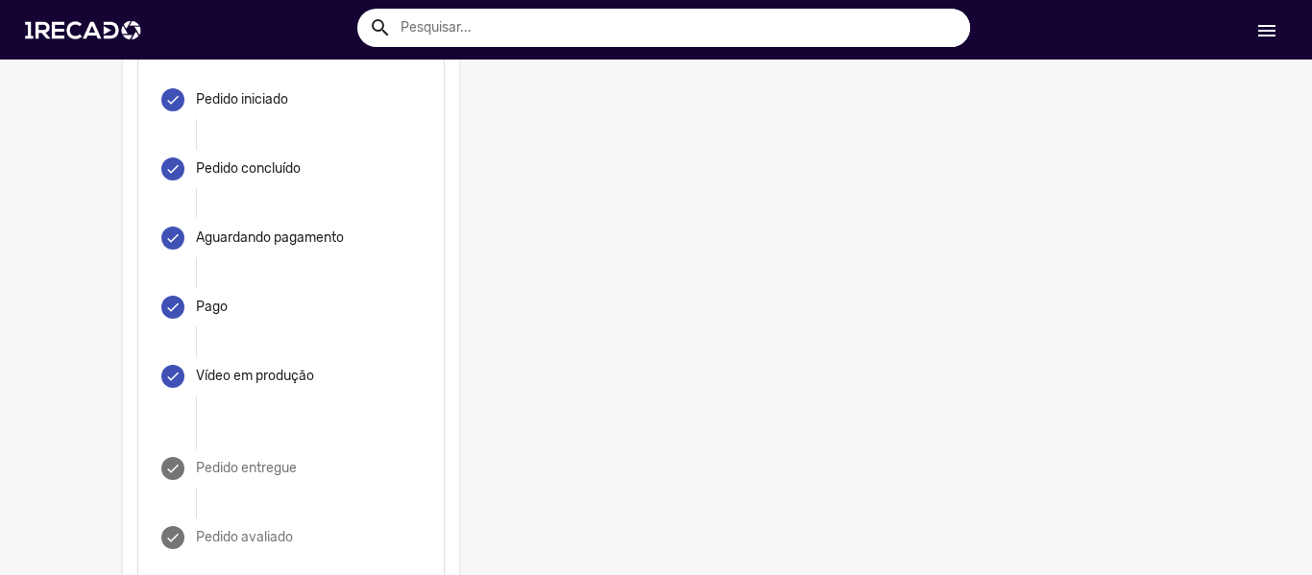
scroll to position [765, 0]
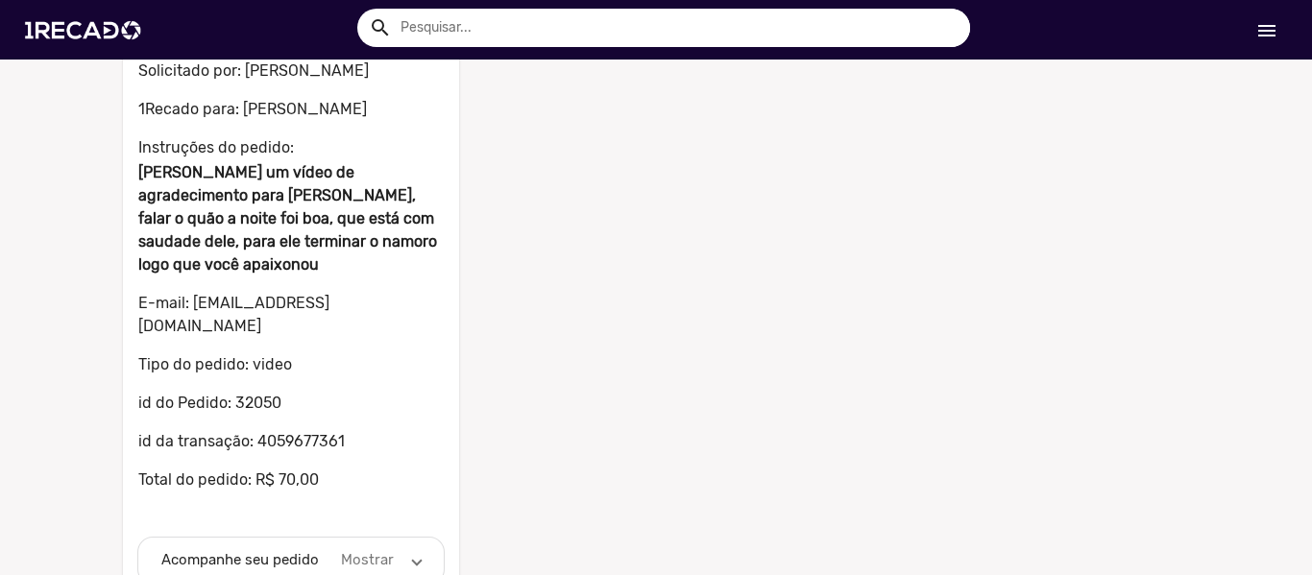
scroll to position [228, 0]
